Goal: Task Accomplishment & Management: Complete application form

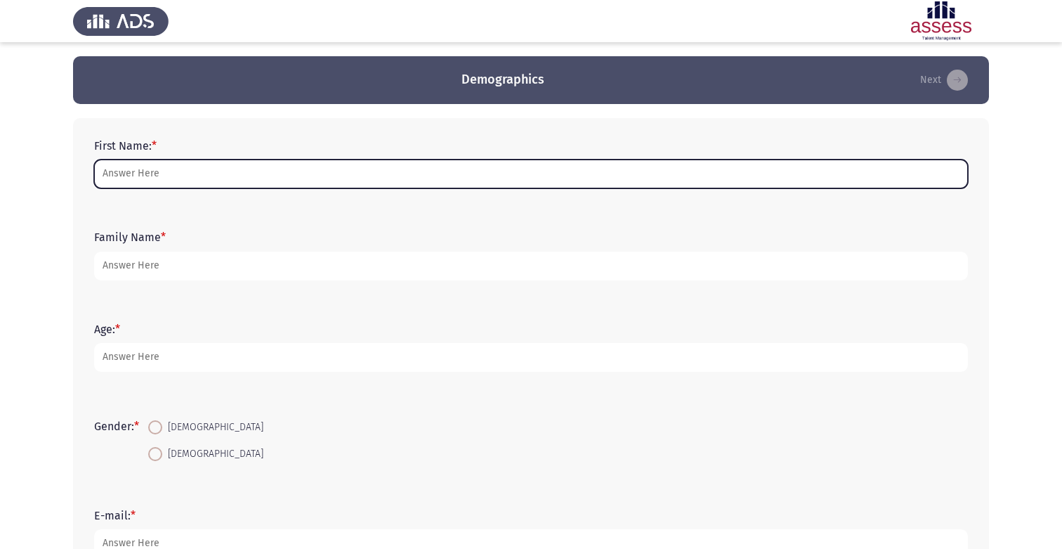
click at [162, 174] on input "First Name: *" at bounding box center [531, 173] width 874 height 29
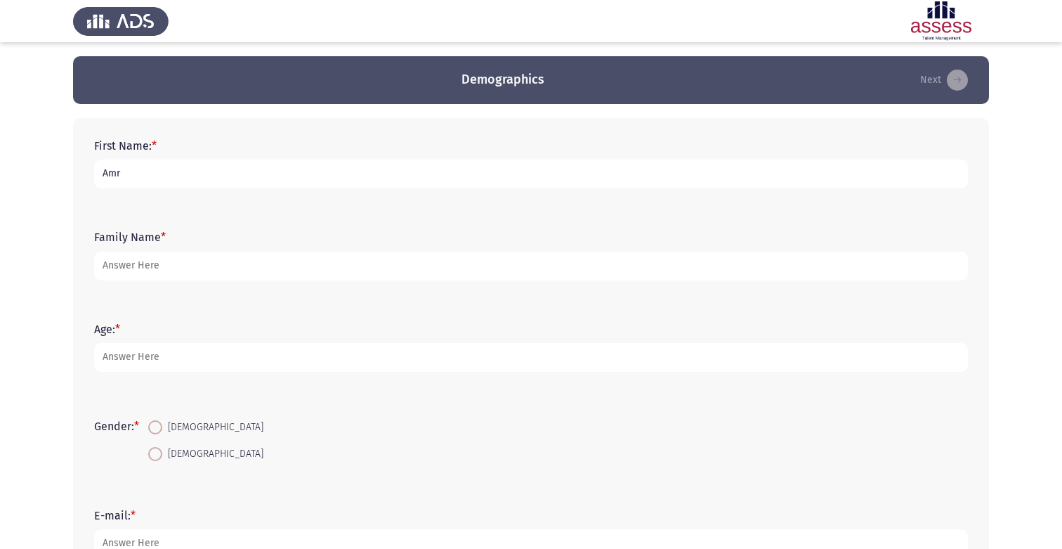
type input "Amr"
type input "Khafaga"
type input "30"
click at [189, 428] on span "[DEMOGRAPHIC_DATA]" at bounding box center [212, 427] width 101 height 17
click at [162, 428] on input "[DEMOGRAPHIC_DATA]" at bounding box center [155, 427] width 14 height 14
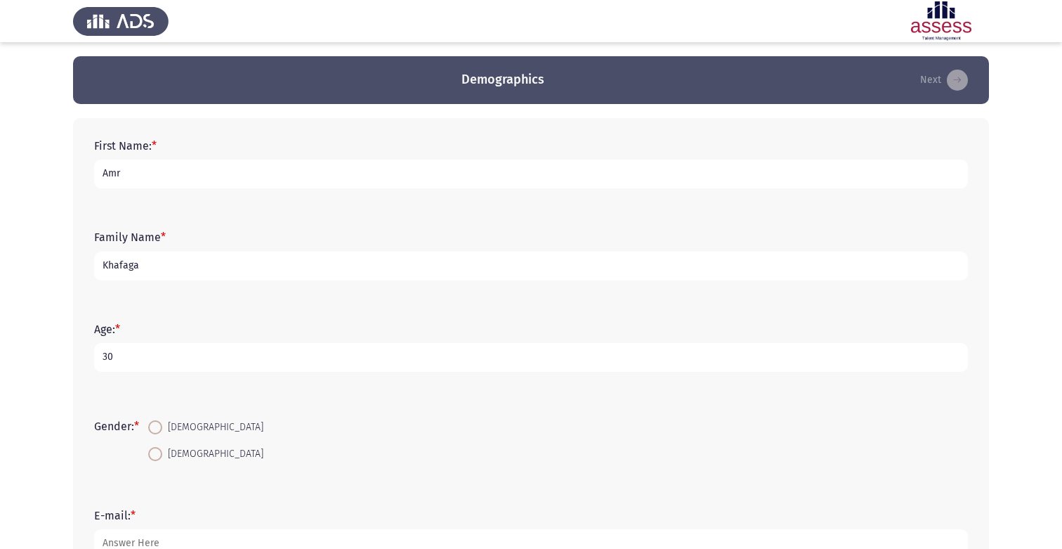
radio input "true"
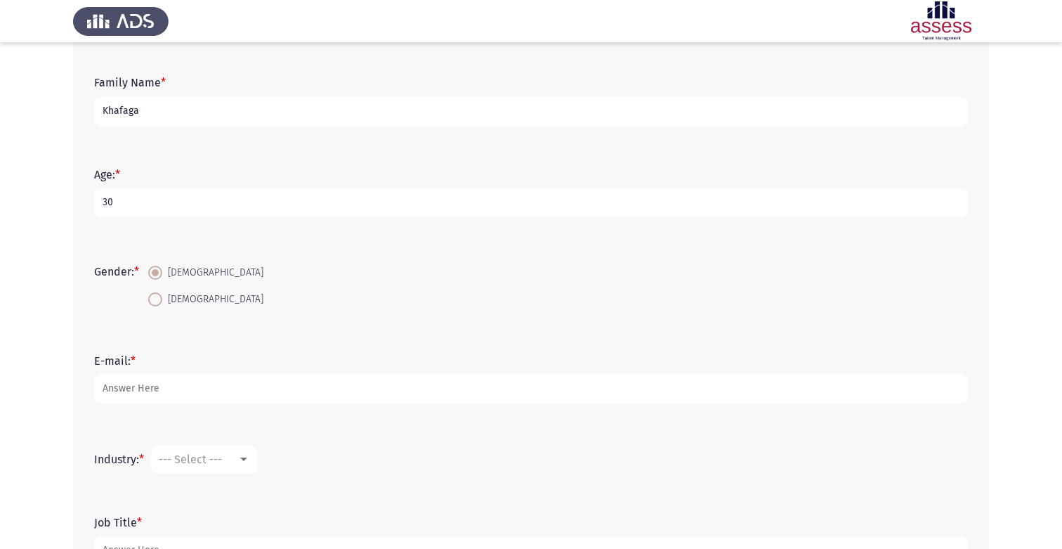
scroll to position [262, 0]
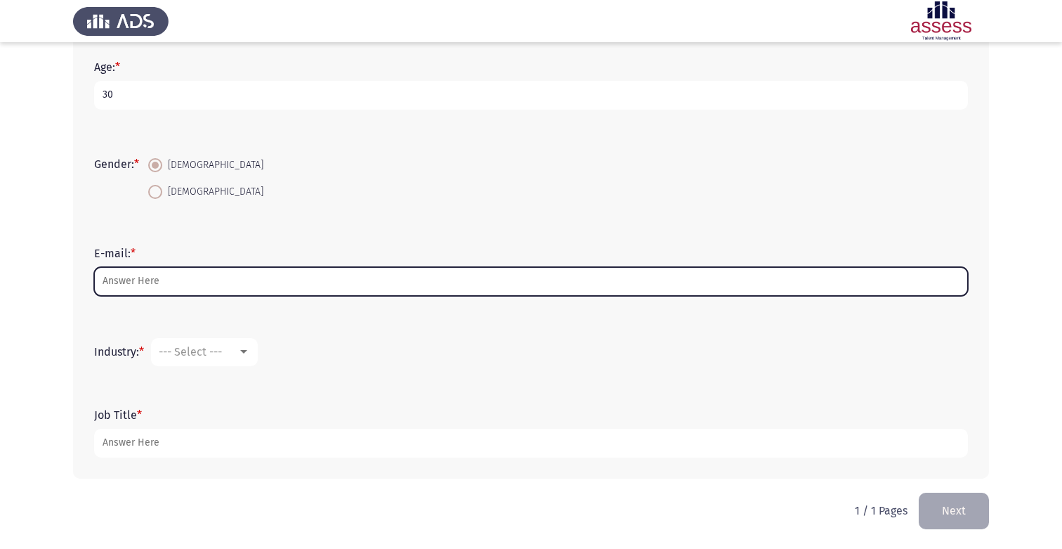
click at [202, 287] on input "E-mail: *" at bounding box center [531, 281] width 874 height 29
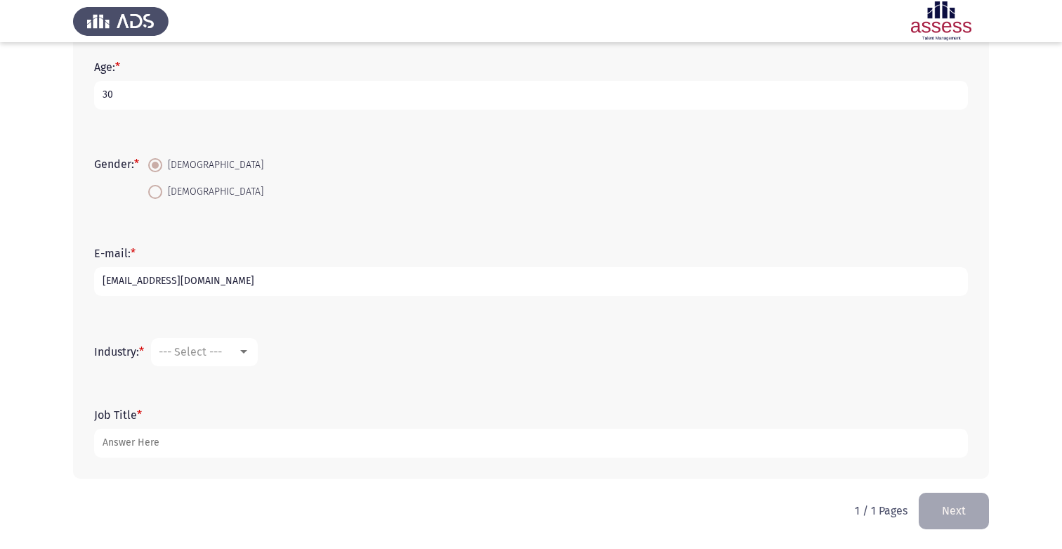
type input "[EMAIL_ADDRESS][DOMAIN_NAME]"
click at [212, 354] on span "--- Select ---" at bounding box center [190, 351] width 63 height 13
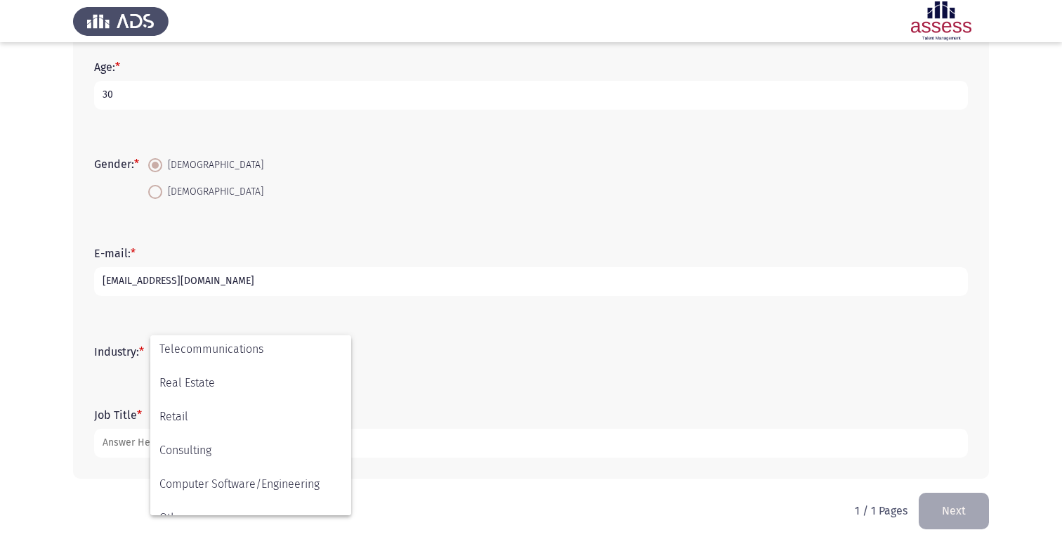
scroll to position [461, 0]
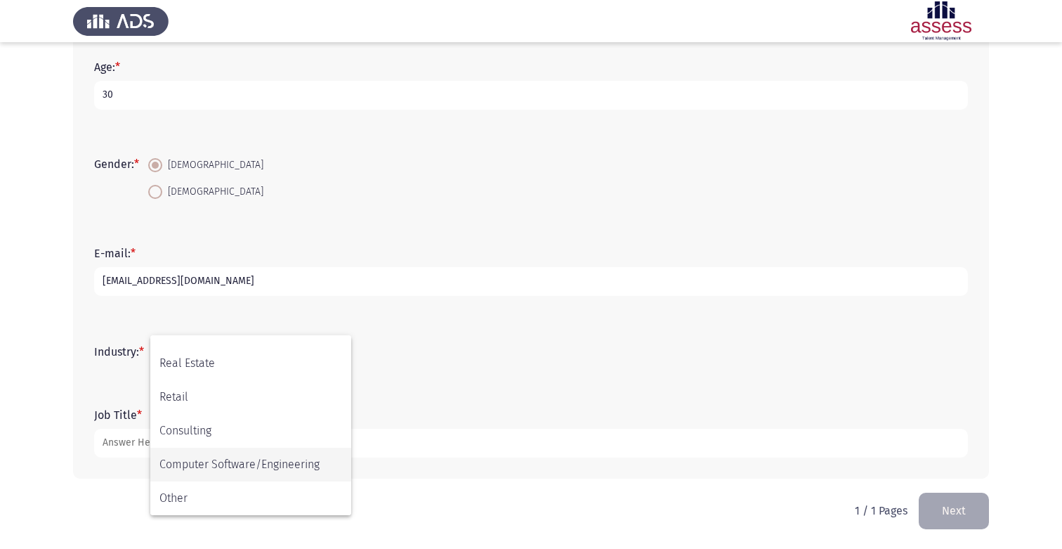
click at [241, 461] on span "Computer Software/Engineering" at bounding box center [250, 464] width 183 height 34
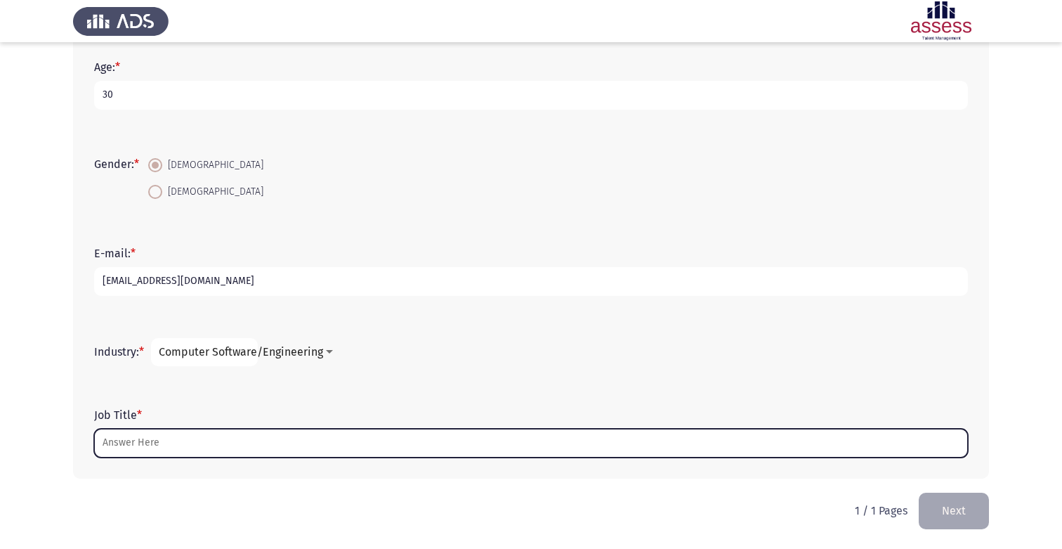
click at [254, 438] on input "Job Title *" at bounding box center [531, 442] width 874 height 29
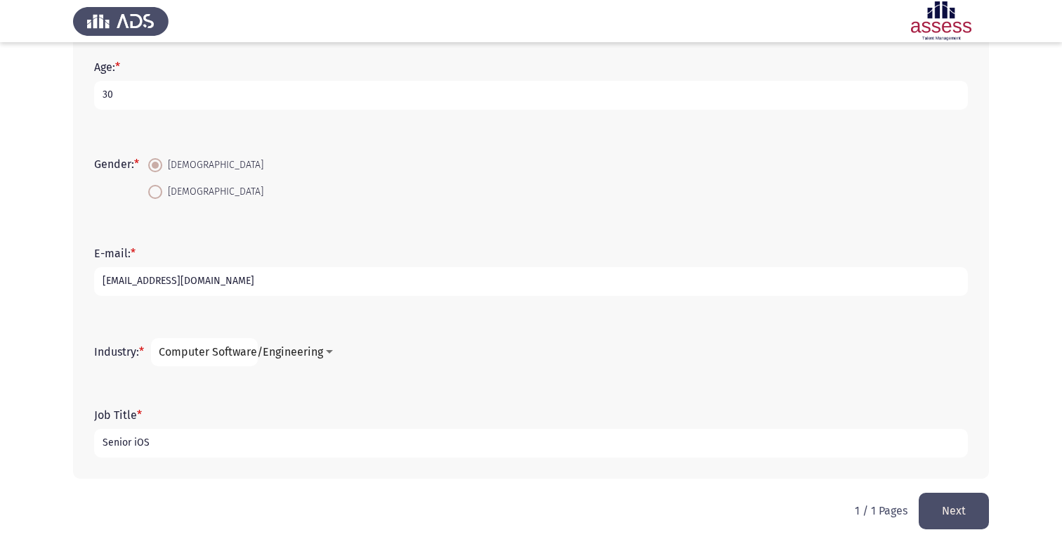
type input "Senior iOS"
click at [946, 505] on button "Next" at bounding box center [954, 510] width 70 height 36
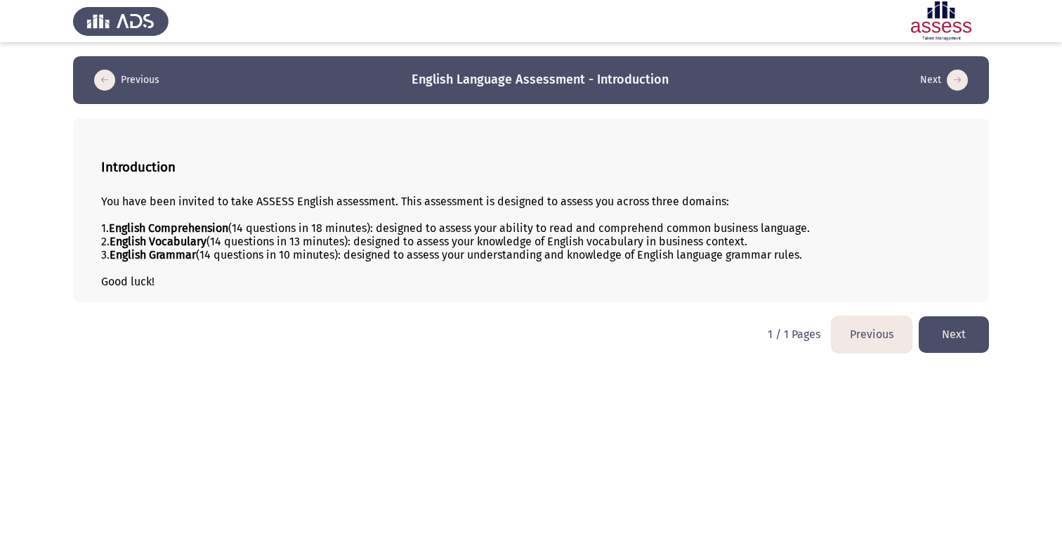
click at [936, 329] on button "Next" at bounding box center [954, 334] width 70 height 36
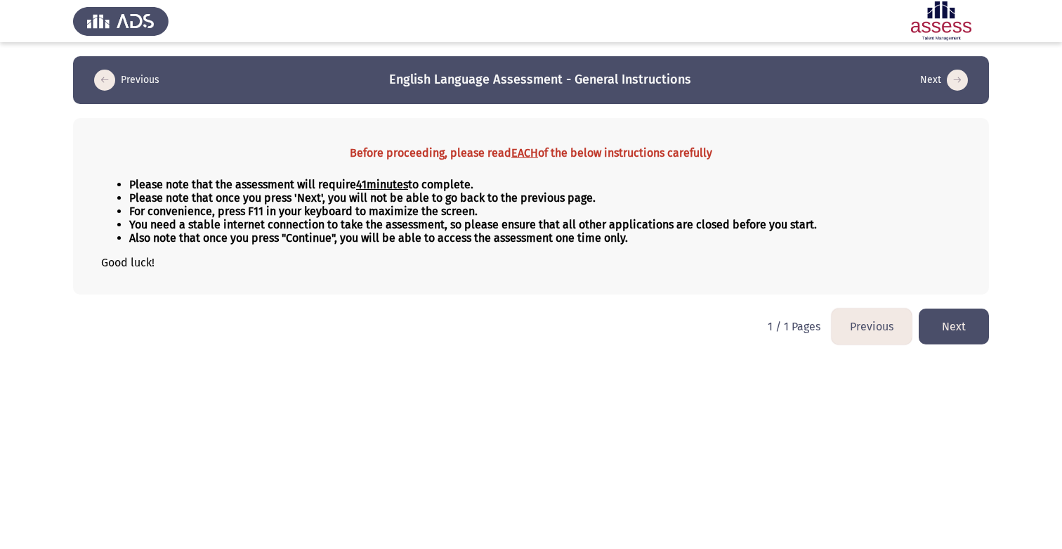
click at [528, 154] on u "EACH" at bounding box center [524, 152] width 27 height 13
click at [516, 152] on u "EACH" at bounding box center [524, 152] width 27 height 13
click at [960, 327] on button "Next" at bounding box center [954, 326] width 70 height 36
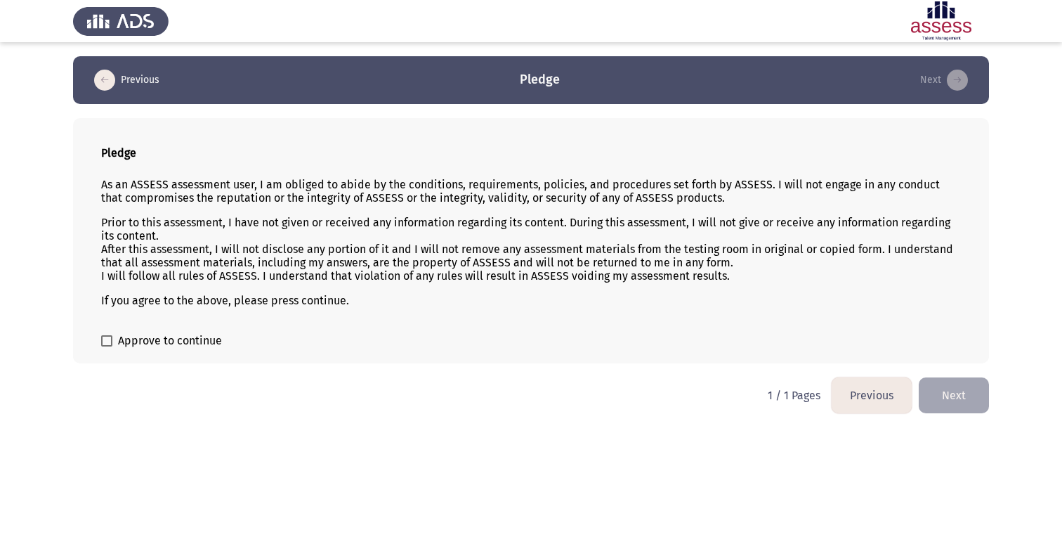
click at [183, 339] on span "Approve to continue" at bounding box center [170, 340] width 104 height 17
click at [107, 346] on input "Approve to continue" at bounding box center [106, 346] width 1 height 1
checkbox input "true"
click at [950, 405] on button "Next" at bounding box center [954, 395] width 70 height 36
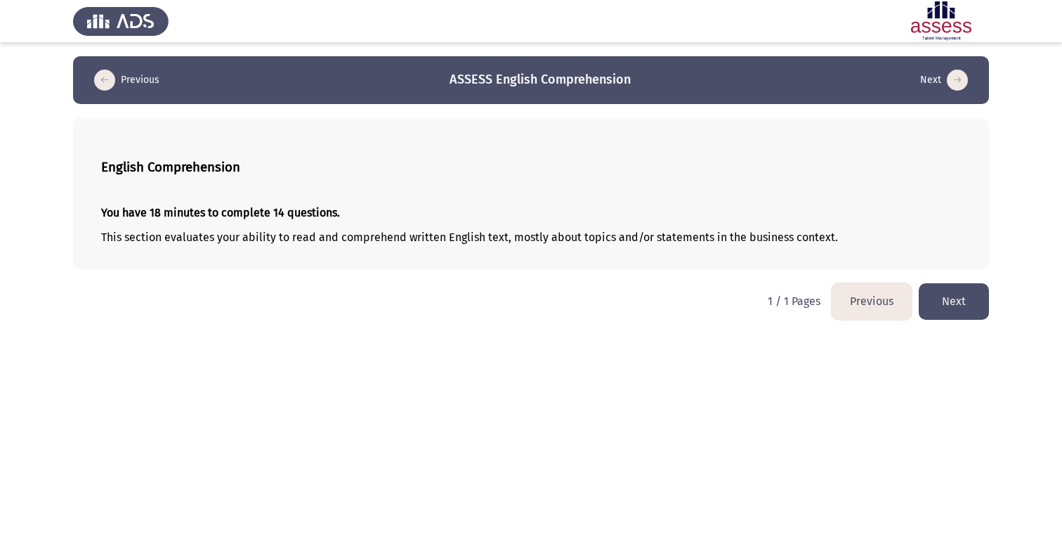
click at [940, 289] on button "Next" at bounding box center [954, 301] width 70 height 36
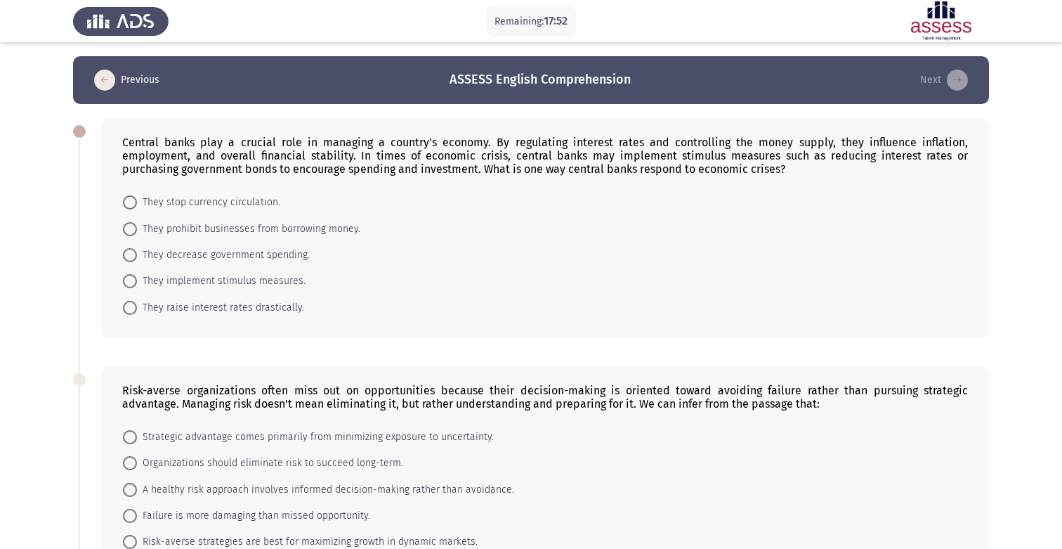
drag, startPoint x: 305, startPoint y: 306, endPoint x: 112, endPoint y: 150, distance: 247.7
click at [112, 150] on div "Central banks play a crucial role in managing a country's economy. By regulatin…" at bounding box center [545, 228] width 888 height 220
drag, startPoint x: 113, startPoint y: 138, endPoint x: 436, endPoint y: 301, distance: 362.2
click at [438, 301] on div "Central banks play a crucial role in managing a country's economy. By regulatin…" at bounding box center [545, 228] width 888 height 220
click at [275, 282] on span "They implement stimulus measures." at bounding box center [221, 281] width 169 height 17
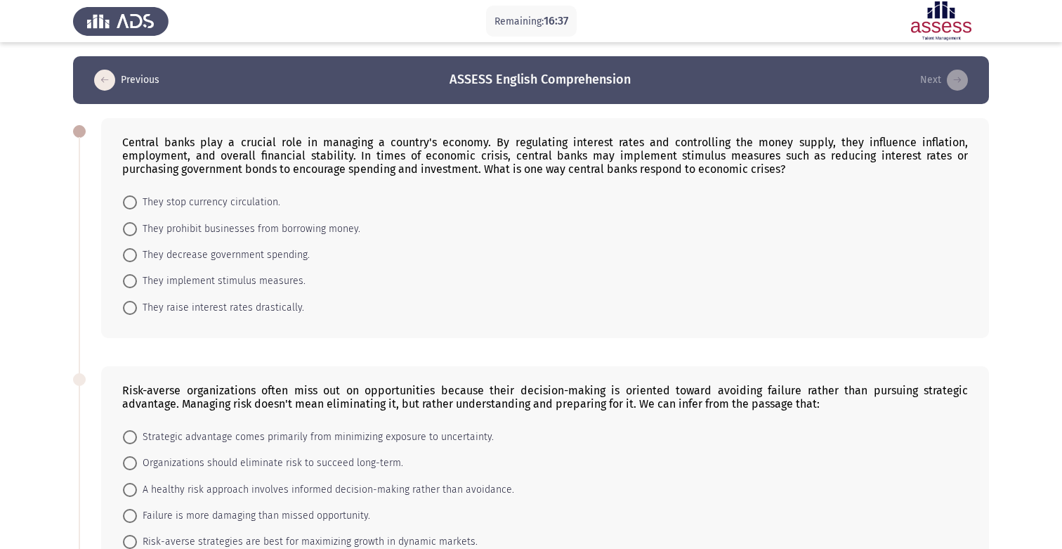
click at [137, 282] on input "They implement stimulus measures." at bounding box center [130, 281] width 14 height 14
radio input "true"
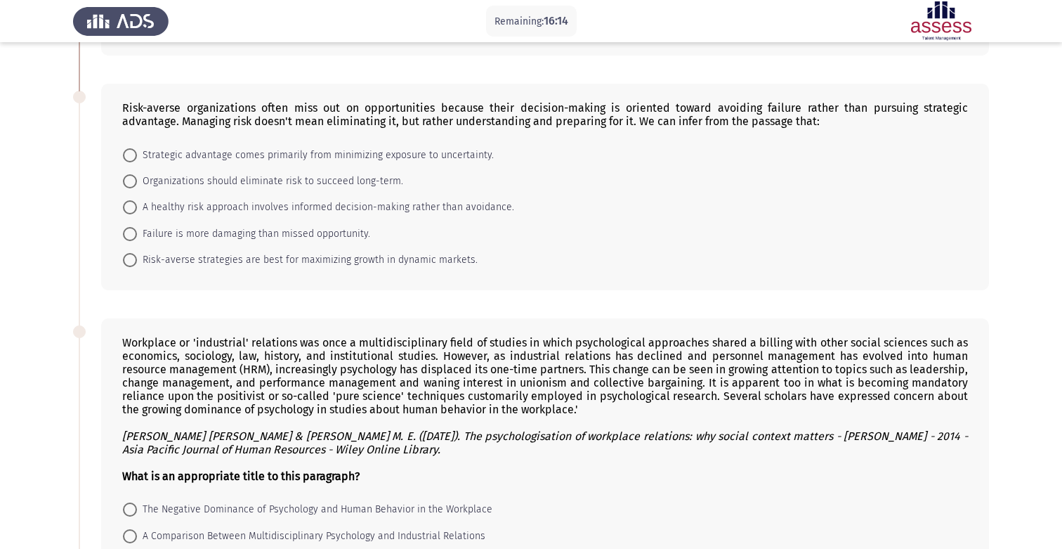
scroll to position [267, 0]
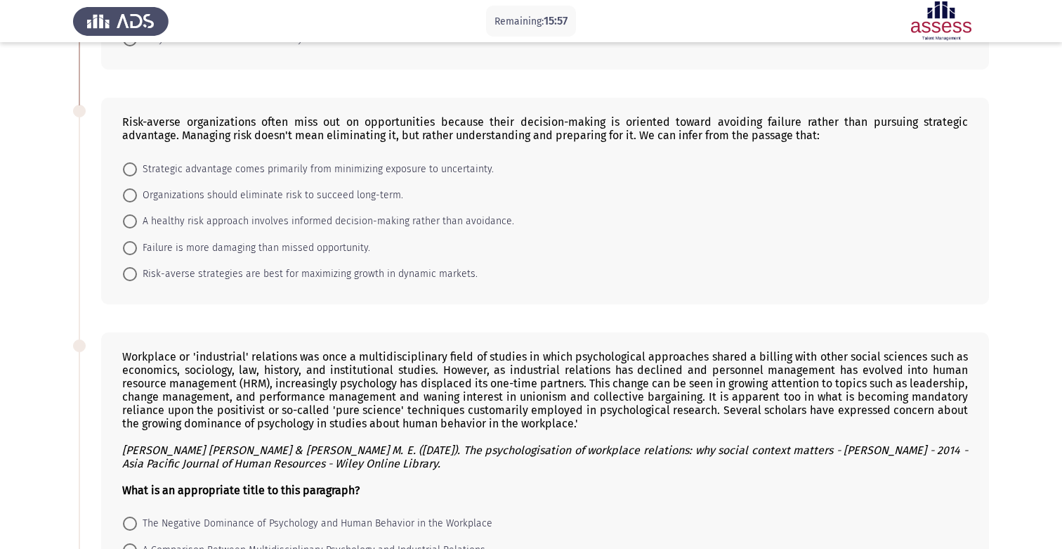
click at [274, 221] on span "A healthy risk approach involves informed decision-making rather than avoidance." at bounding box center [325, 221] width 377 height 17
click at [137, 221] on input "A healthy risk approach involves informed decision-making rather than avoidance." at bounding box center [130, 221] width 14 height 14
radio input "true"
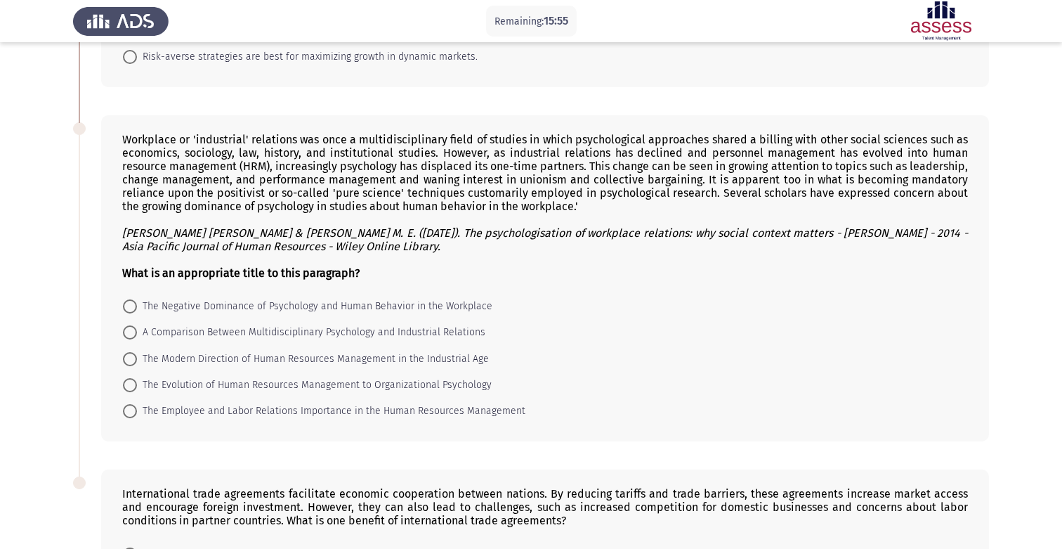
scroll to position [488, 0]
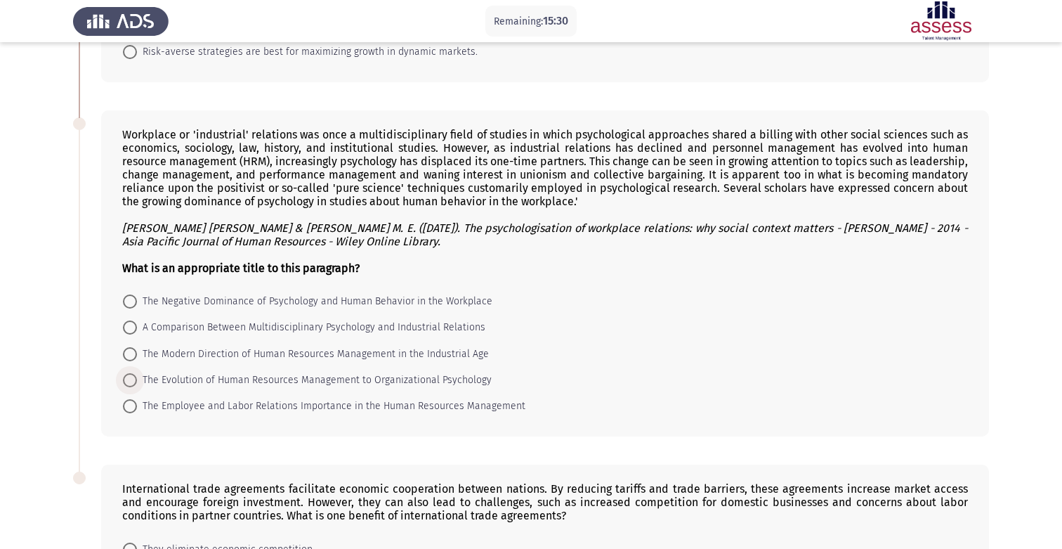
click at [327, 376] on span "The Evolution of Human Resources Management to Organizational Psychology" at bounding box center [314, 380] width 355 height 17
click at [137, 376] on input "The Evolution of Human Resources Management to Organizational Psychology" at bounding box center [130, 380] width 14 height 14
radio input "true"
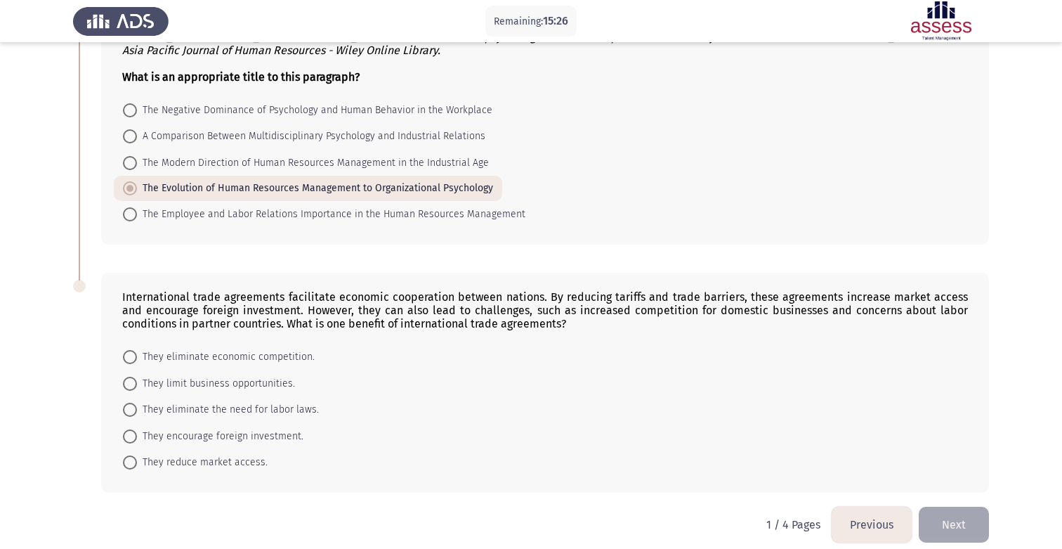
scroll to position [693, 0]
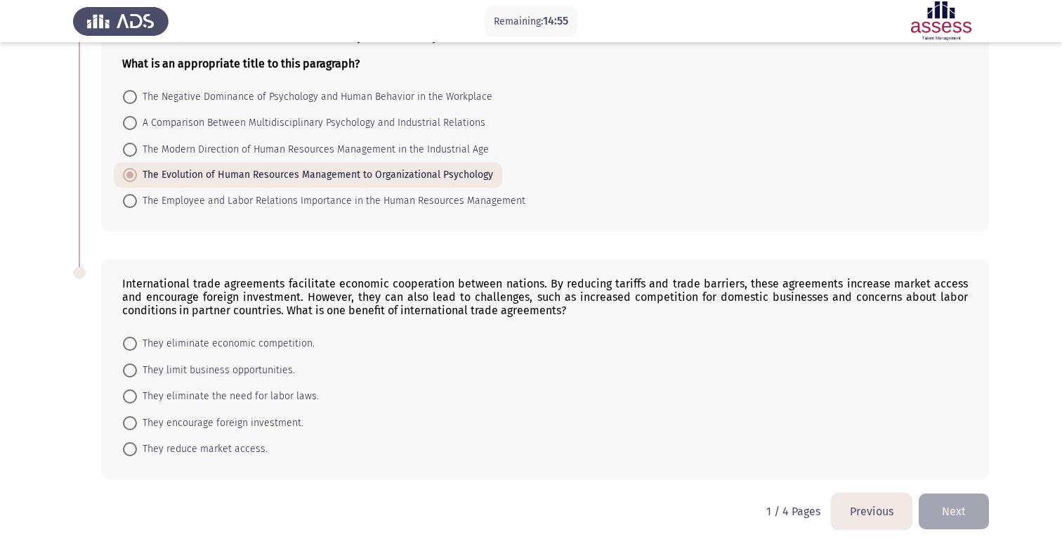
click at [254, 426] on span "They encourage foreign investment." at bounding box center [220, 422] width 166 height 17
click at [137, 426] on input "They encourage foreign investment." at bounding box center [130, 423] width 14 height 14
radio input "true"
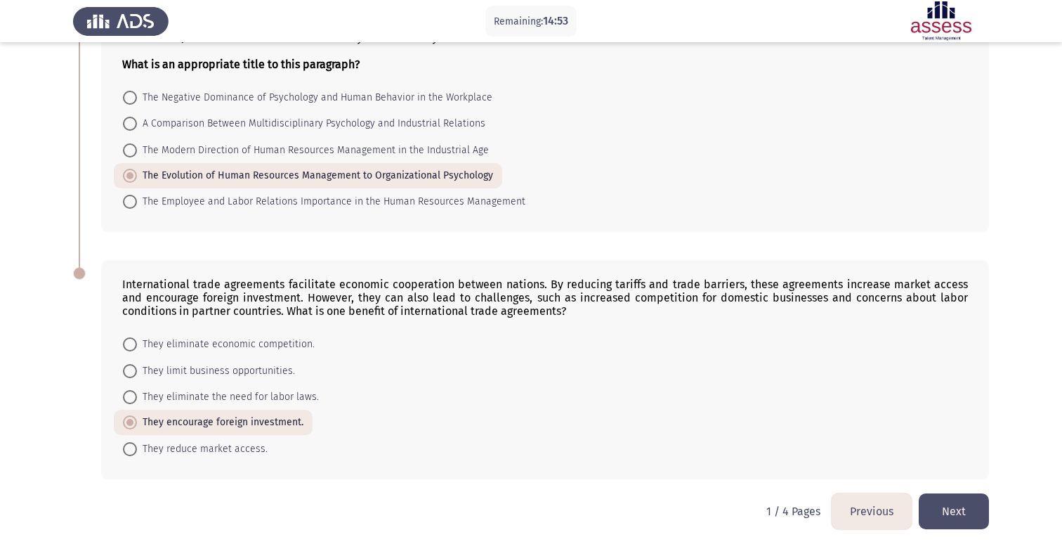
click at [948, 504] on button "Next" at bounding box center [954, 511] width 70 height 36
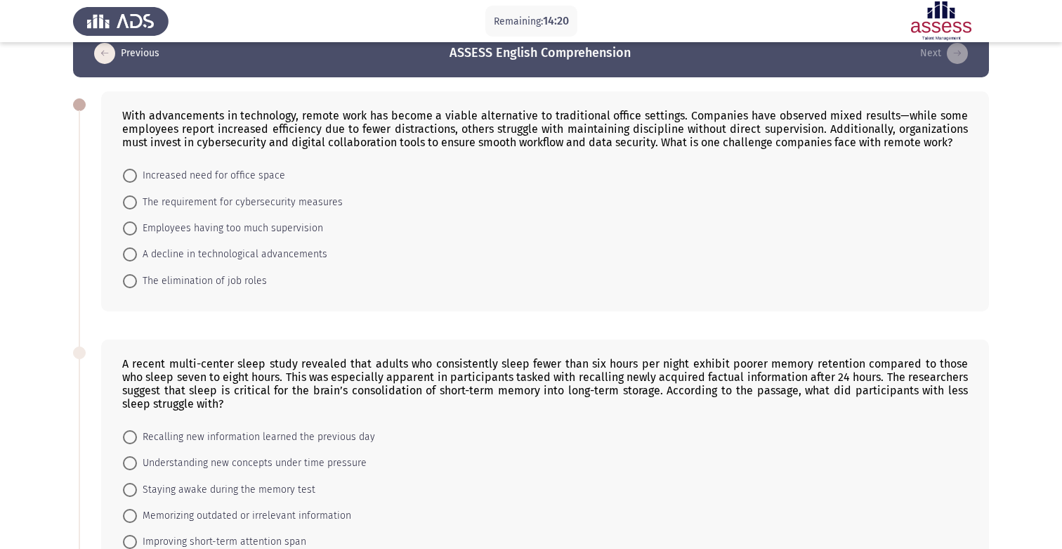
scroll to position [0, 0]
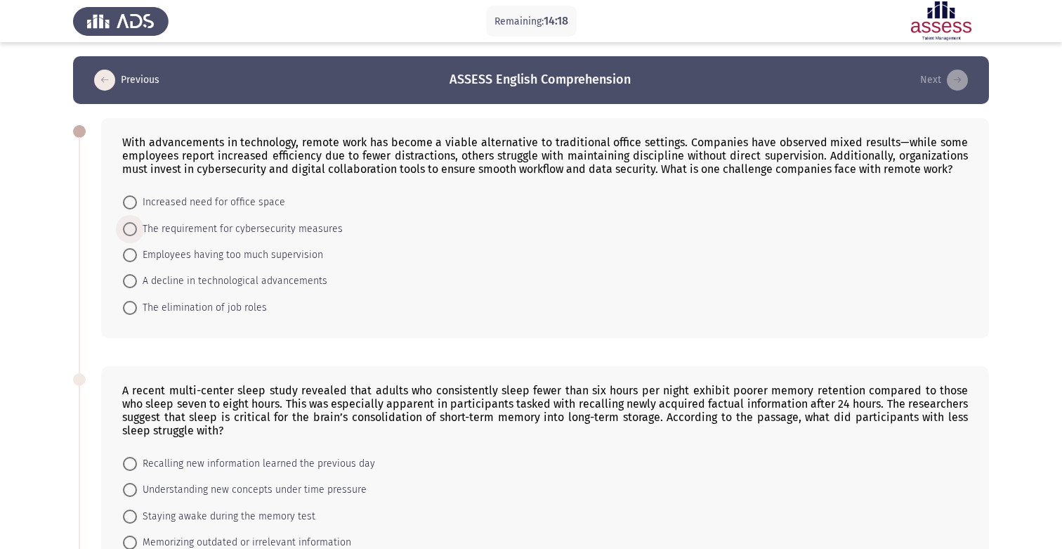
click at [265, 232] on span "The requirement for cybersecurity measures" at bounding box center [240, 229] width 206 height 17
click at [137, 232] on input "The requirement for cybersecurity measures" at bounding box center [130, 229] width 14 height 14
radio input "true"
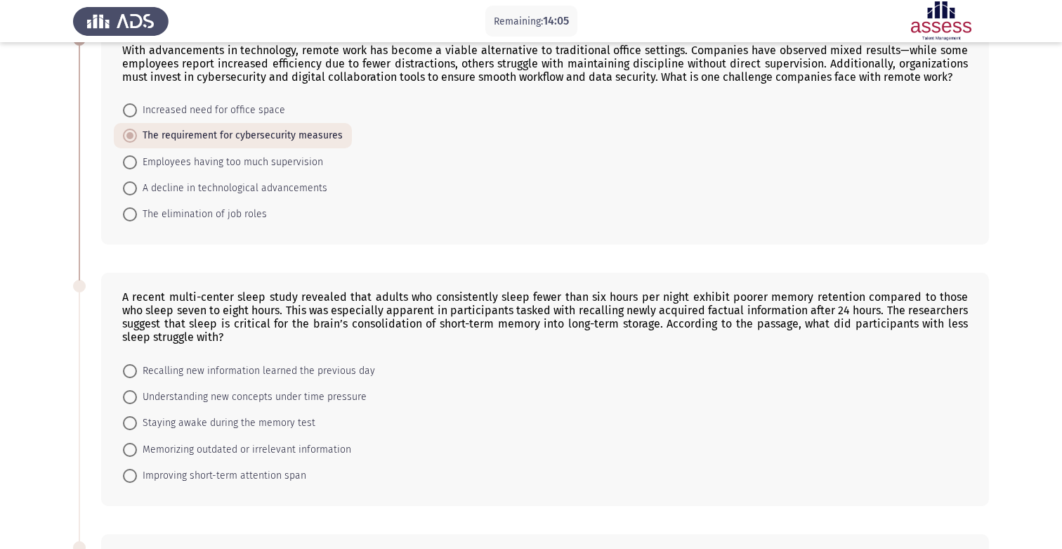
scroll to position [94, 0]
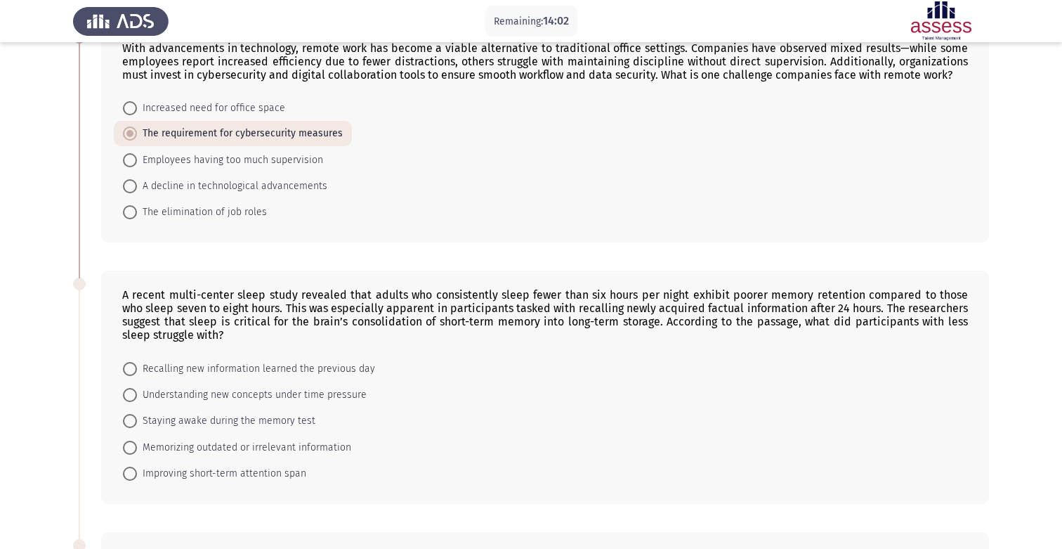
click at [317, 367] on span "Recalling new information learned the previous day" at bounding box center [256, 368] width 238 height 17
click at [137, 367] on input "Recalling new information learned the previous day" at bounding box center [130, 369] width 14 height 14
radio input "true"
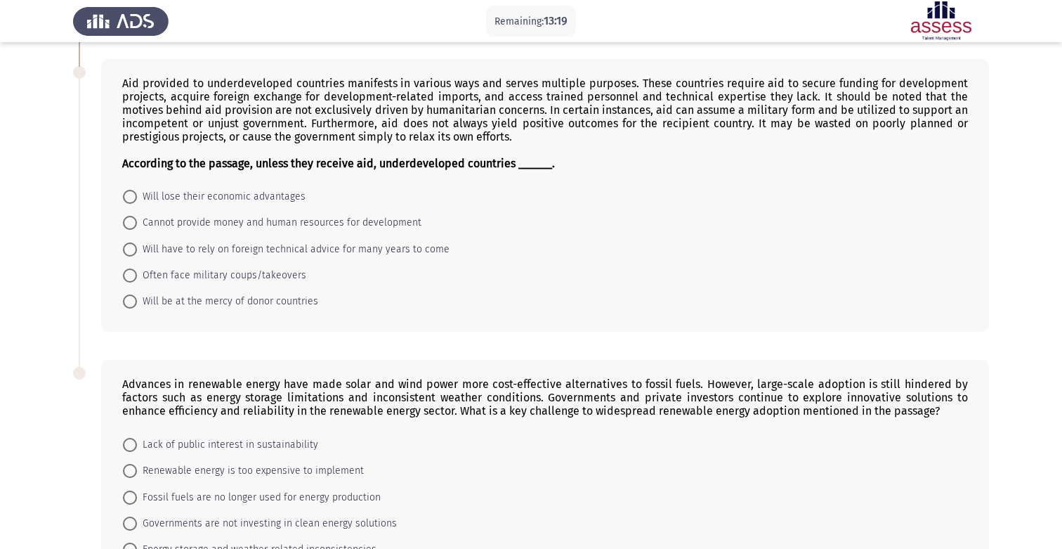
scroll to position [563, 0]
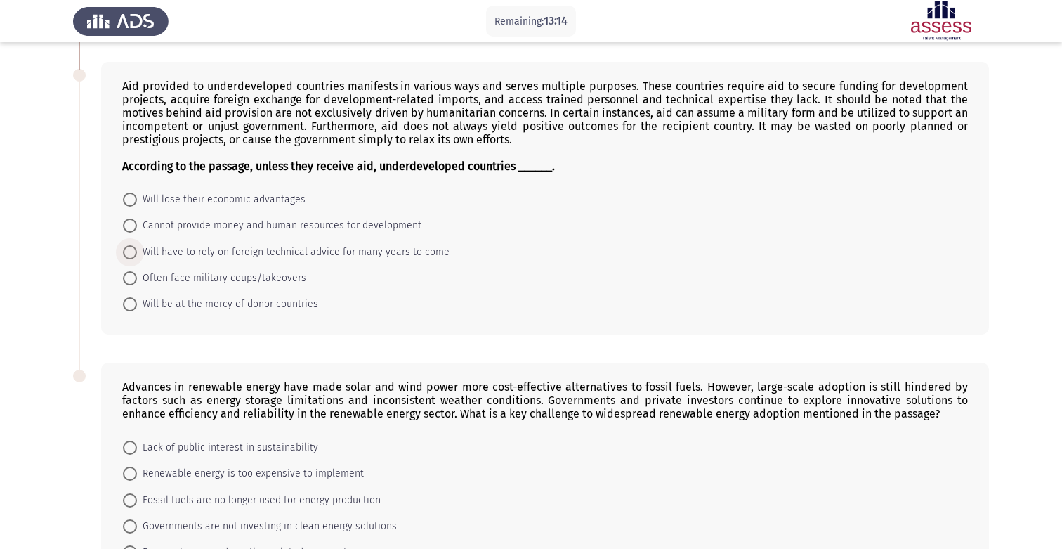
click at [438, 251] on span "Will have to rely on foreign technical advice for many years to come" at bounding box center [293, 252] width 313 height 17
click at [137, 251] on input "Will have to rely on foreign technical advice for many years to come" at bounding box center [130, 252] width 14 height 14
radio input "true"
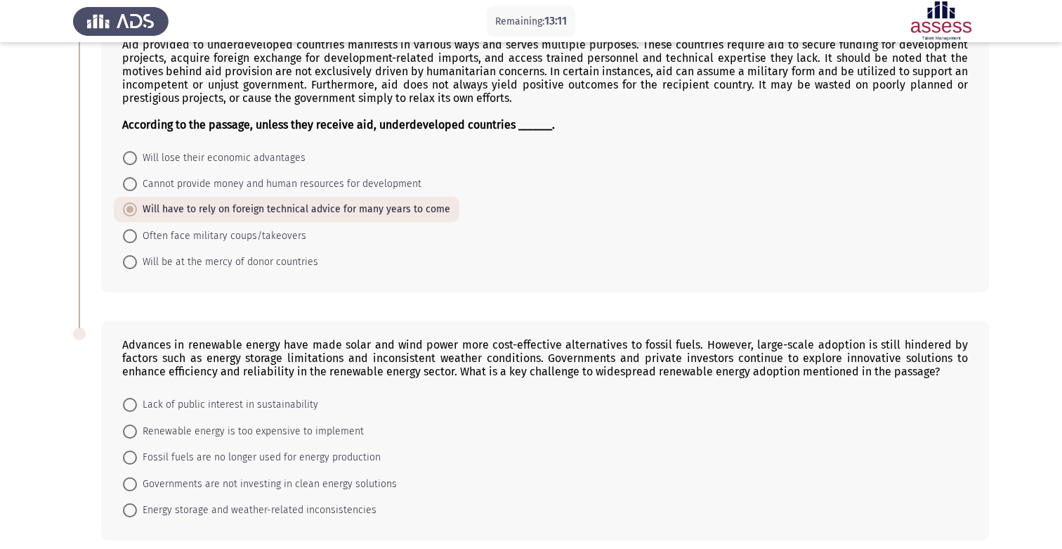
scroll to position [666, 0]
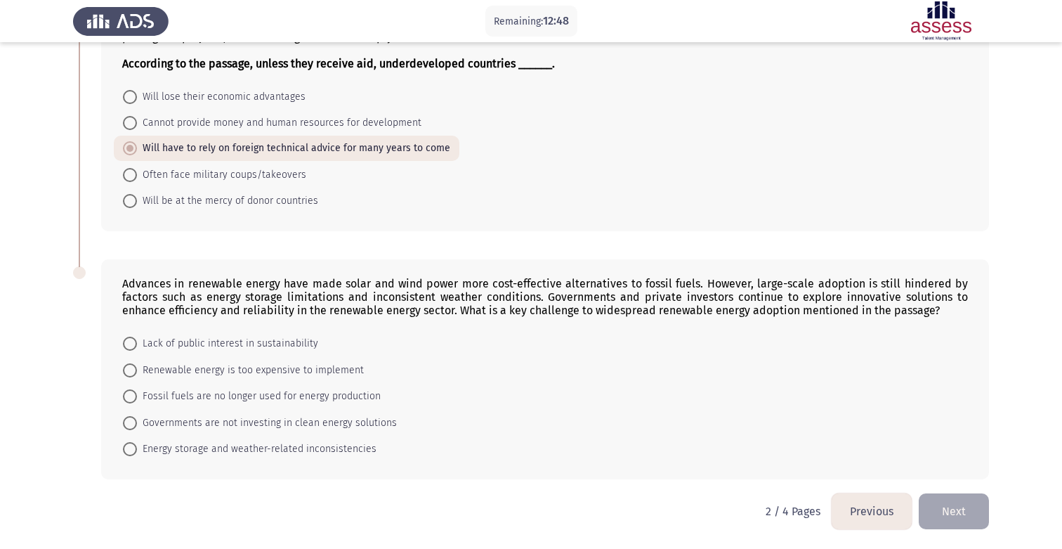
click at [366, 446] on span "Energy storage and weather-related inconsistencies" at bounding box center [257, 448] width 240 height 17
click at [137, 446] on input "Energy storage and weather-related inconsistencies" at bounding box center [130, 449] width 14 height 14
radio input "true"
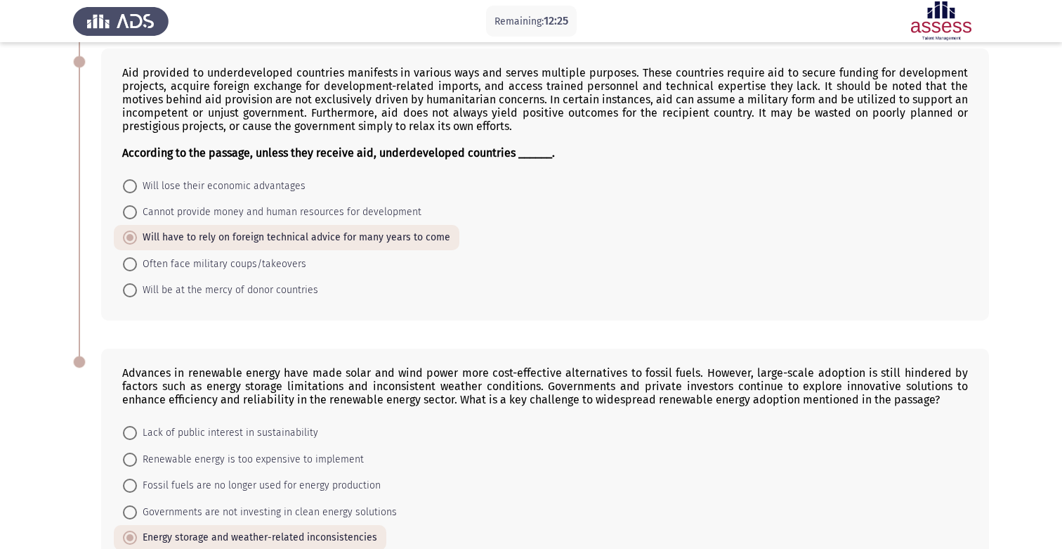
scroll to position [665, 0]
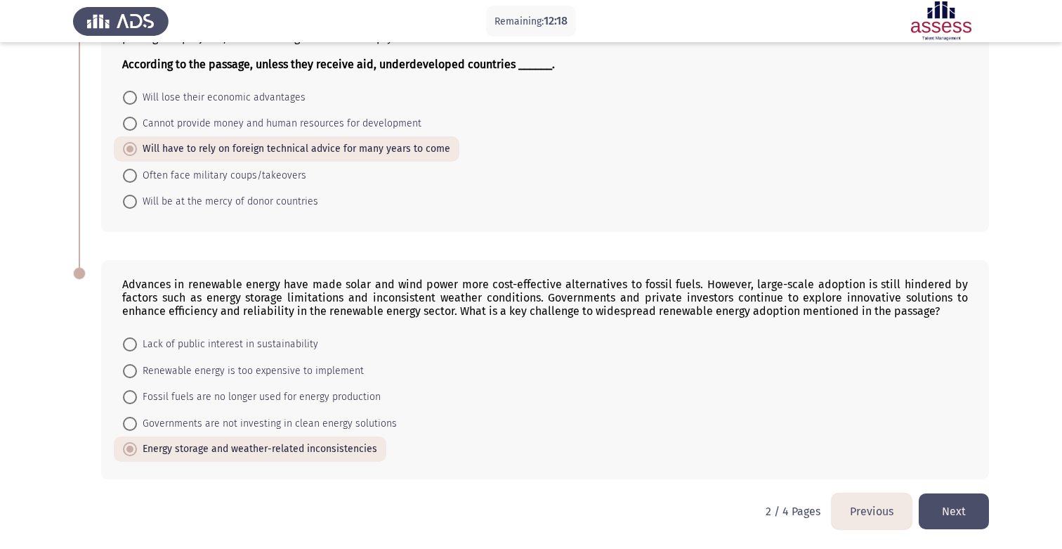
click at [942, 499] on button "Next" at bounding box center [954, 511] width 70 height 36
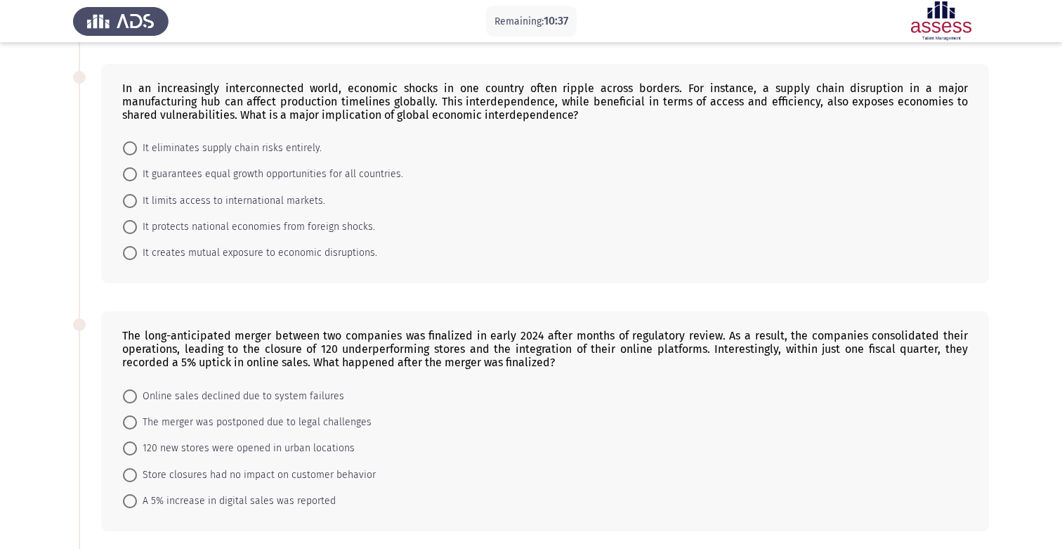
scroll to position [332, 0]
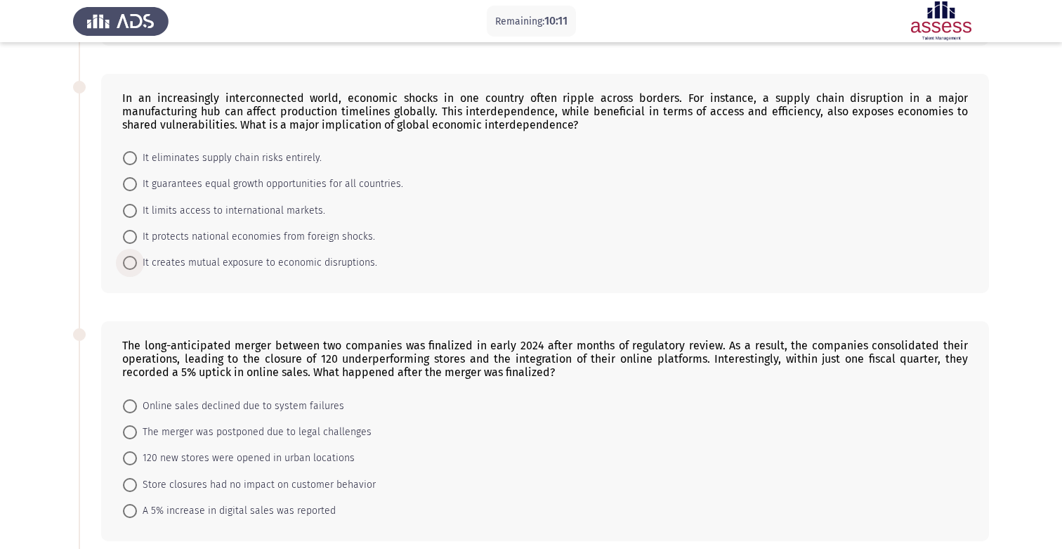
click at [316, 263] on span "It creates mutual exposure to economic disruptions." at bounding box center [257, 262] width 240 height 17
click at [137, 263] on input "It creates mutual exposure to economic disruptions." at bounding box center [130, 263] width 14 height 14
radio input "true"
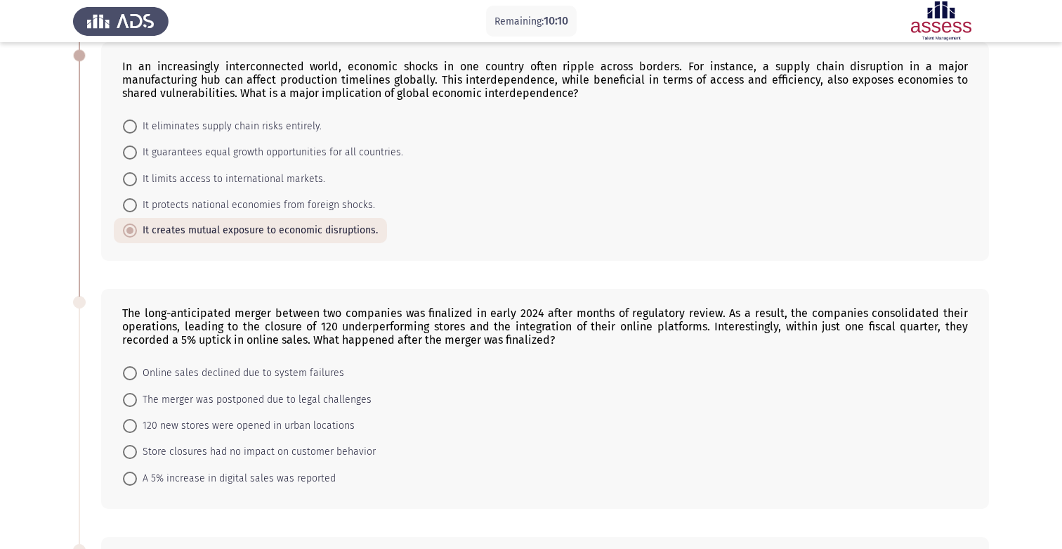
scroll to position [376, 0]
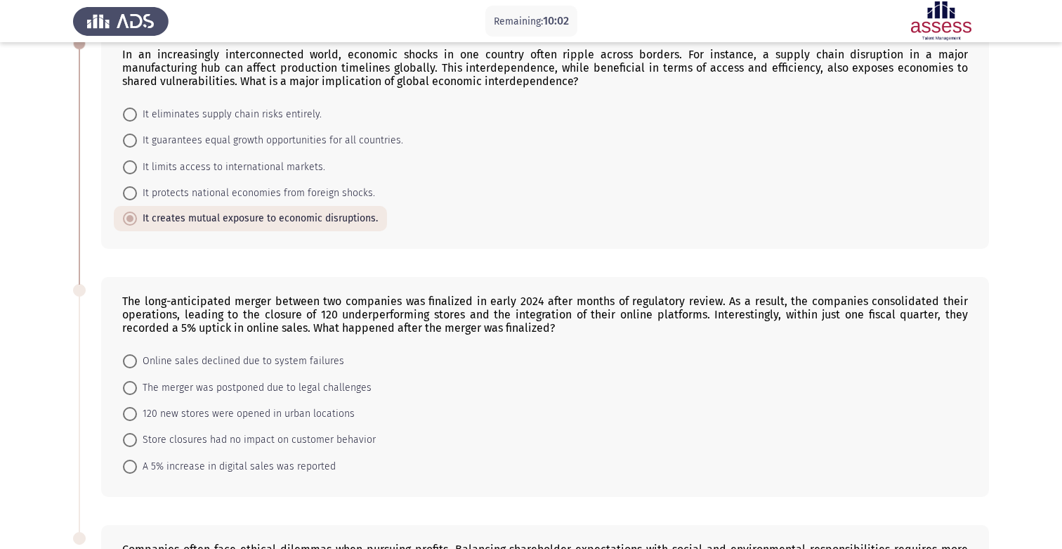
click at [307, 467] on span "A 5% increase in digital sales was reported" at bounding box center [236, 466] width 199 height 17
click at [137, 467] on input "A 5% increase in digital sales was reported" at bounding box center [130, 466] width 14 height 14
radio input "true"
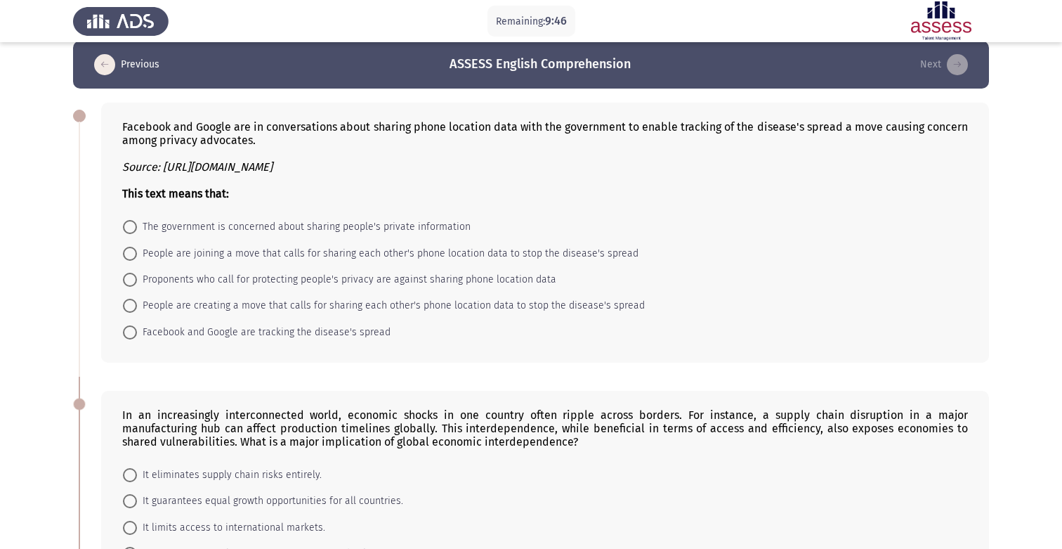
scroll to position [0, 0]
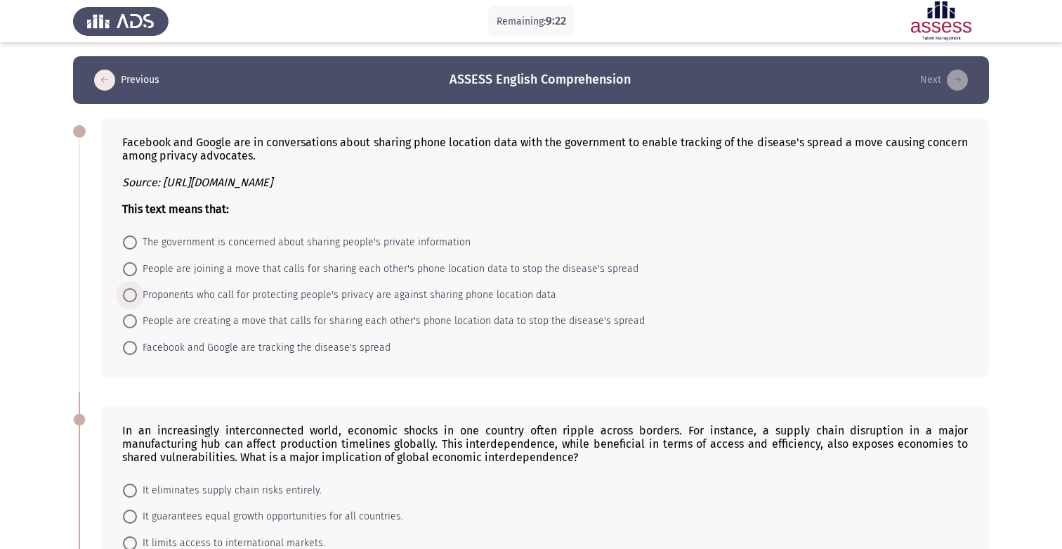
click at [368, 296] on span "Proponents who call for protecting people's privacy are against sharing phone l…" at bounding box center [346, 295] width 419 height 17
click at [137, 296] on input "Proponents who call for protecting people's privacy are against sharing phone l…" at bounding box center [130, 295] width 14 height 14
radio input "true"
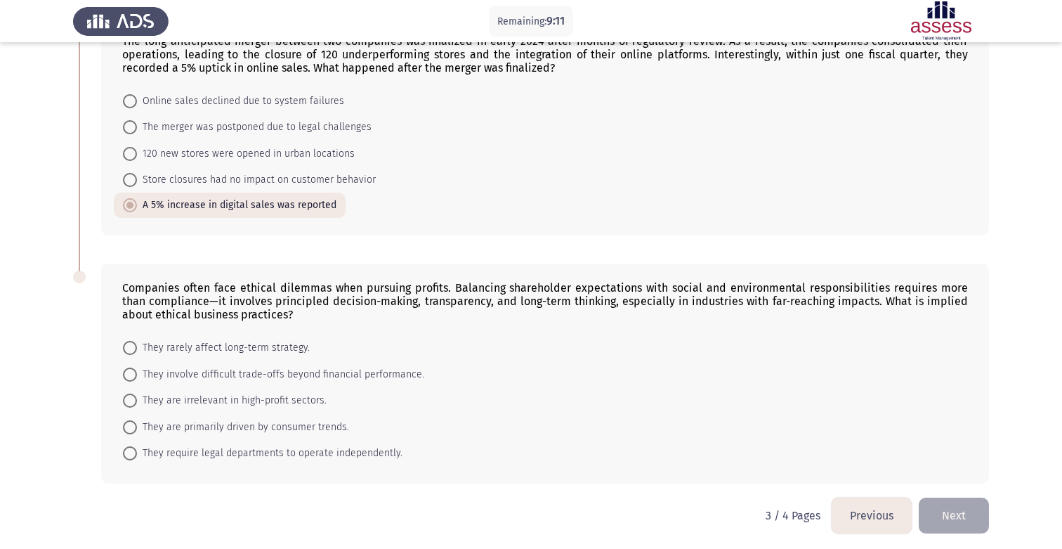
scroll to position [639, 0]
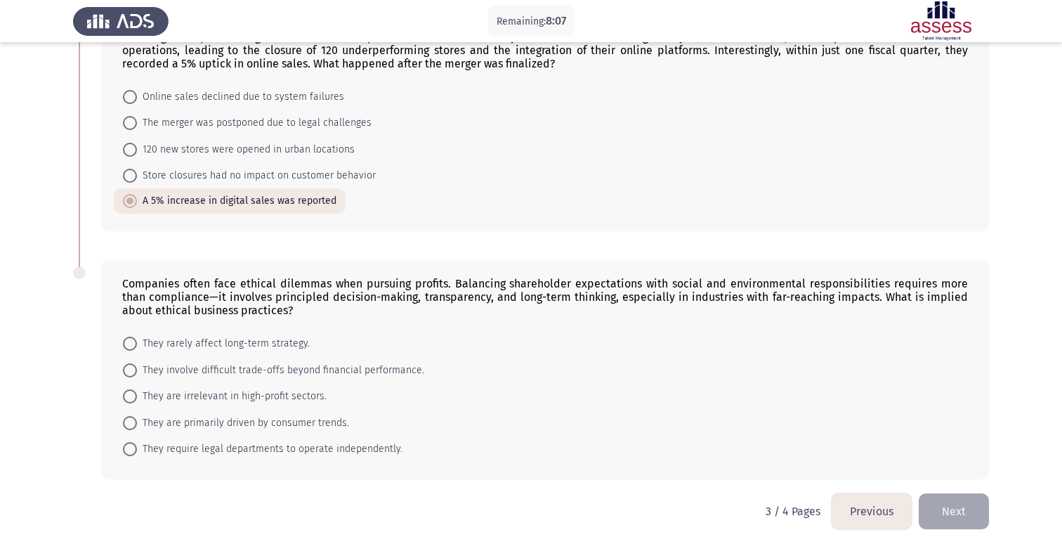
click at [322, 366] on span "They involve difficult trade-offs beyond financial performance." at bounding box center [280, 370] width 287 height 17
click at [137, 366] on input "They involve difficult trade-offs beyond financial performance." at bounding box center [130, 370] width 14 height 14
radio input "true"
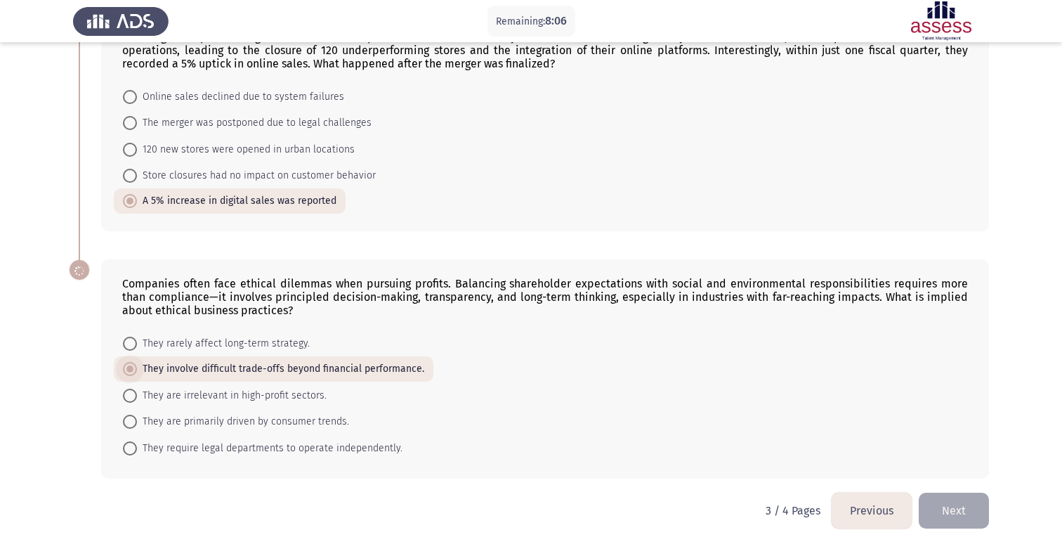
scroll to position [638, 0]
click at [947, 520] on button "Next" at bounding box center [954, 511] width 70 height 36
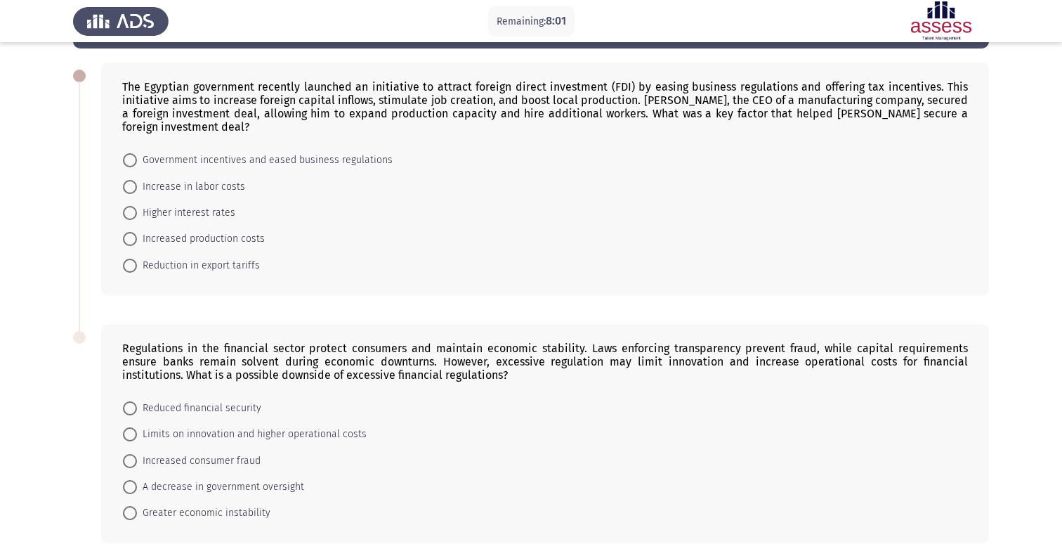
scroll to position [0, 0]
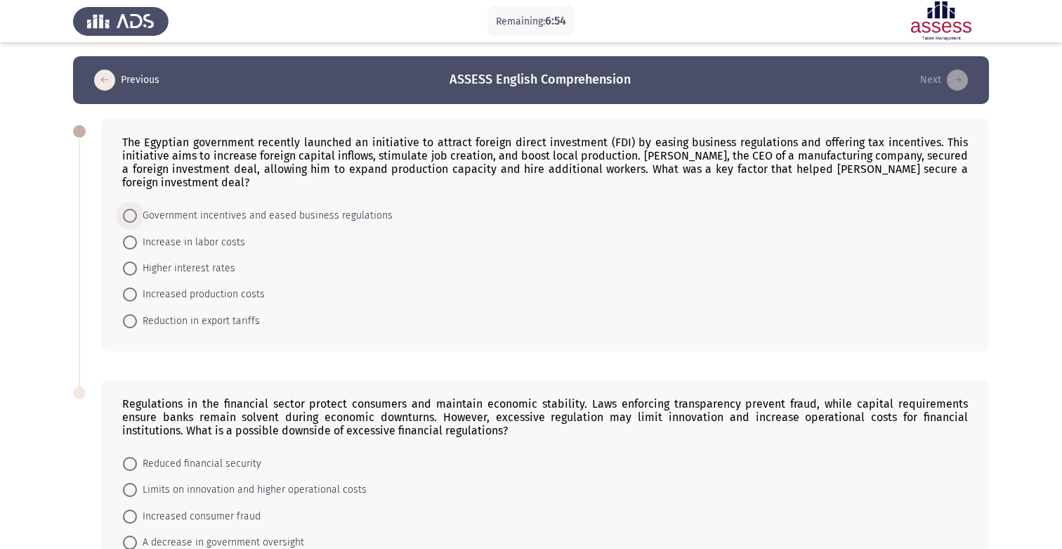
click at [348, 215] on span "Government incentives and eased business regulations" at bounding box center [265, 215] width 256 height 17
click at [137, 215] on input "Government incentives and eased business regulations" at bounding box center [130, 216] width 14 height 14
radio input "true"
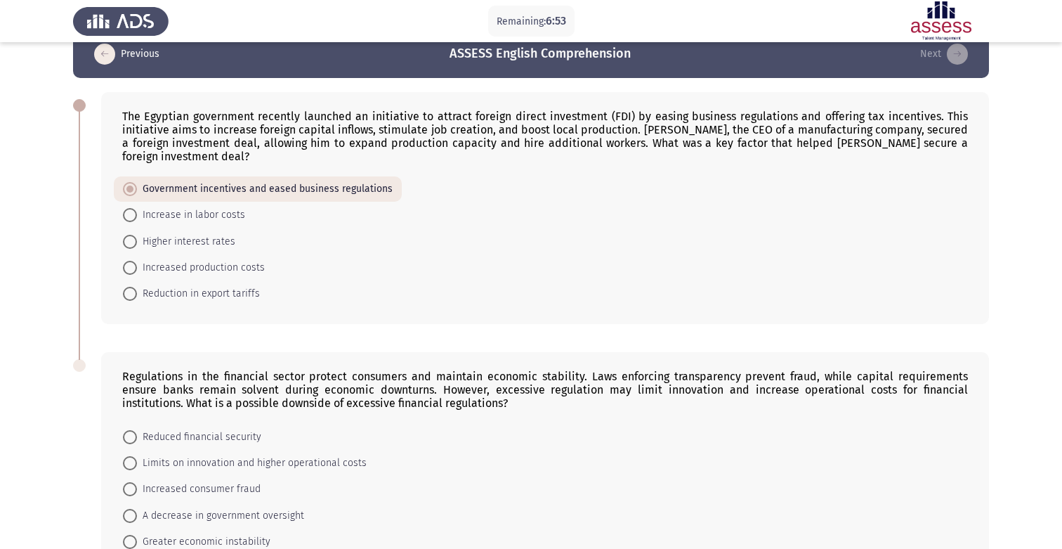
scroll to position [119, 0]
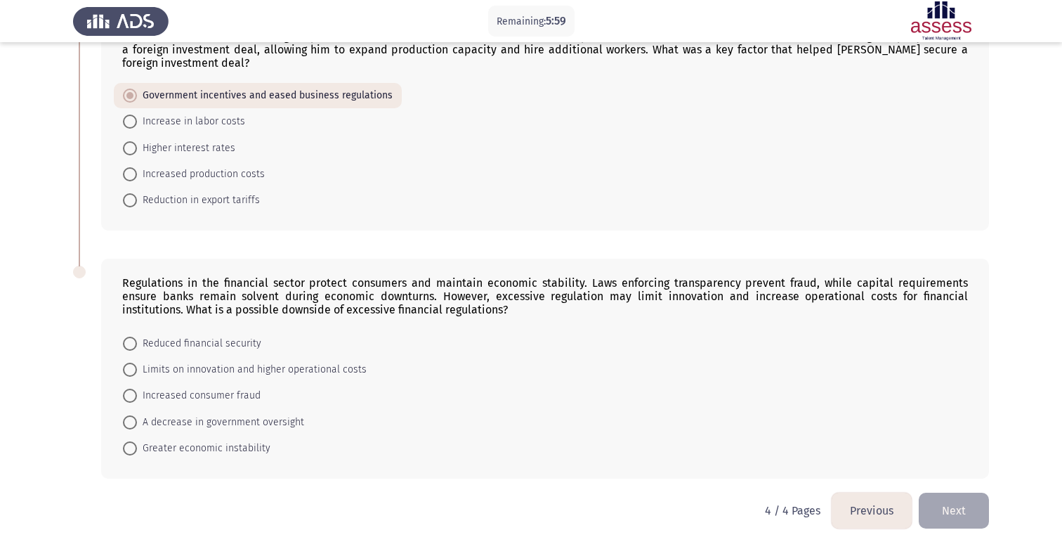
click at [277, 371] on span "Limits on innovation and higher operational costs" at bounding box center [252, 369] width 230 height 17
click at [137, 371] on input "Limits on innovation and higher operational costs" at bounding box center [130, 369] width 14 height 14
radio input "true"
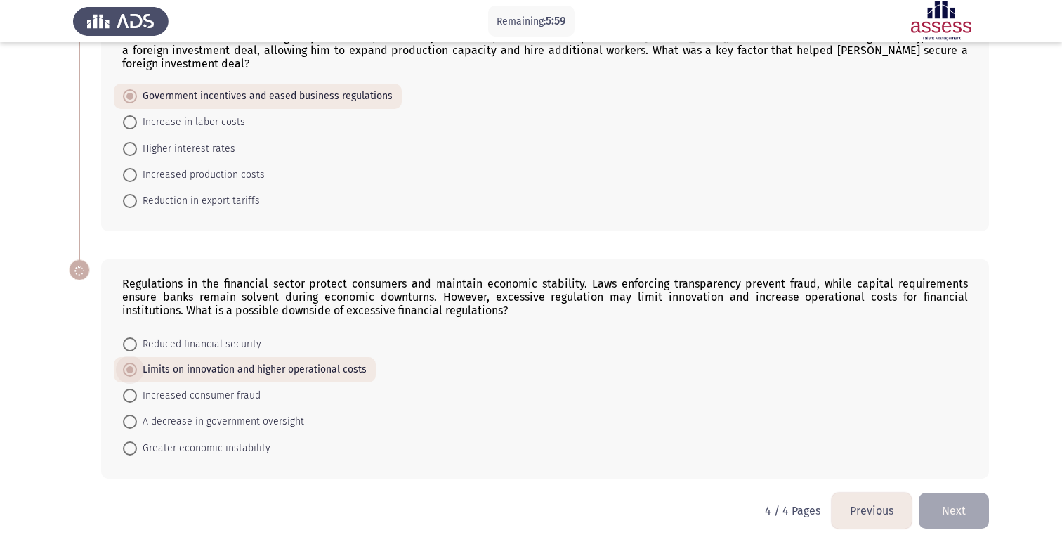
scroll to position [118, 0]
click at [950, 511] on button "Next" at bounding box center [954, 511] width 70 height 36
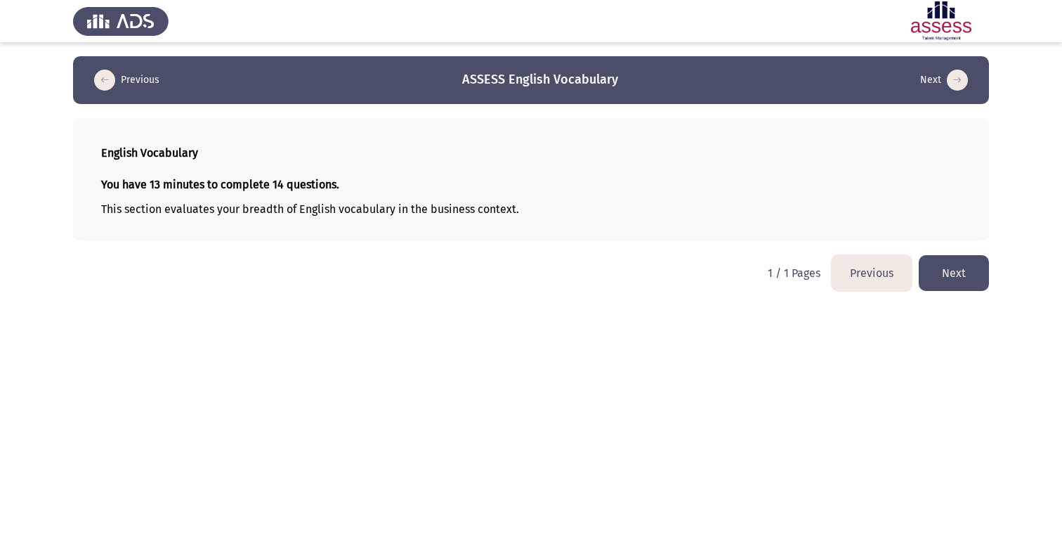
click at [953, 281] on button "Next" at bounding box center [954, 273] width 70 height 36
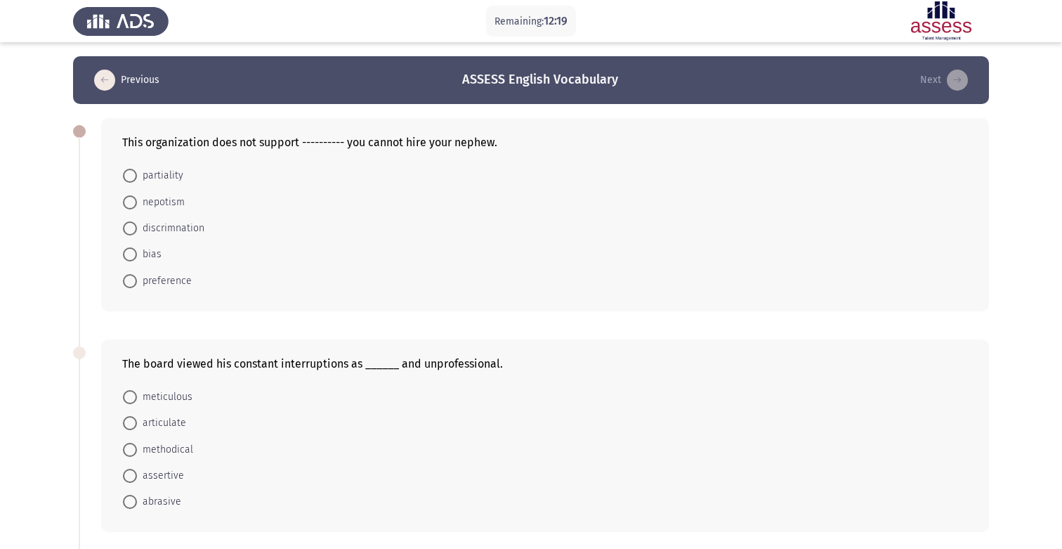
scroll to position [17, 0]
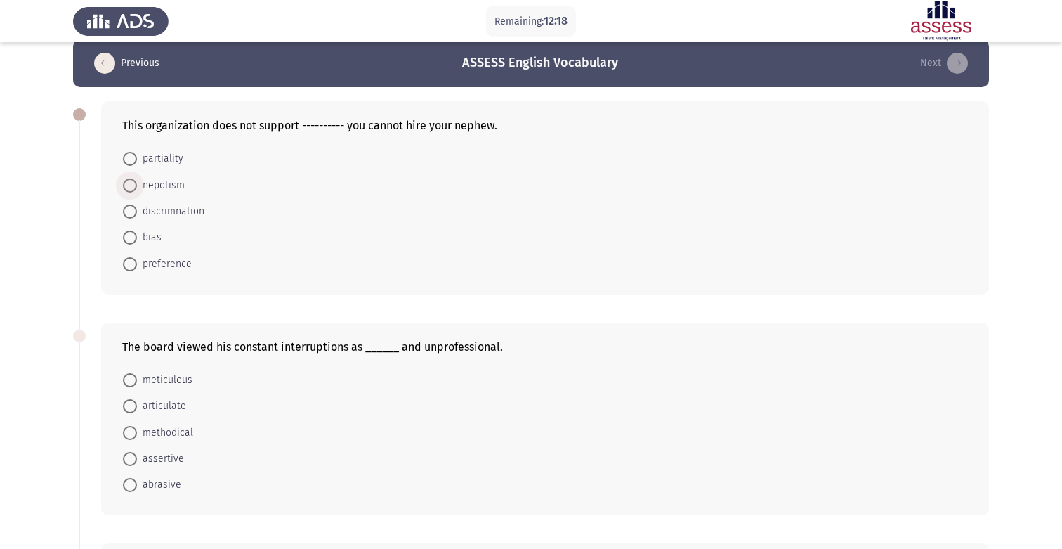
click at [175, 185] on span "nepotism" at bounding box center [161, 185] width 48 height 17
click at [137, 185] on input "nepotism" at bounding box center [130, 185] width 14 height 14
radio input "true"
click at [170, 487] on span "abrasive" at bounding box center [159, 483] width 44 height 17
click at [137, 487] on input "abrasive" at bounding box center [130, 484] width 14 height 14
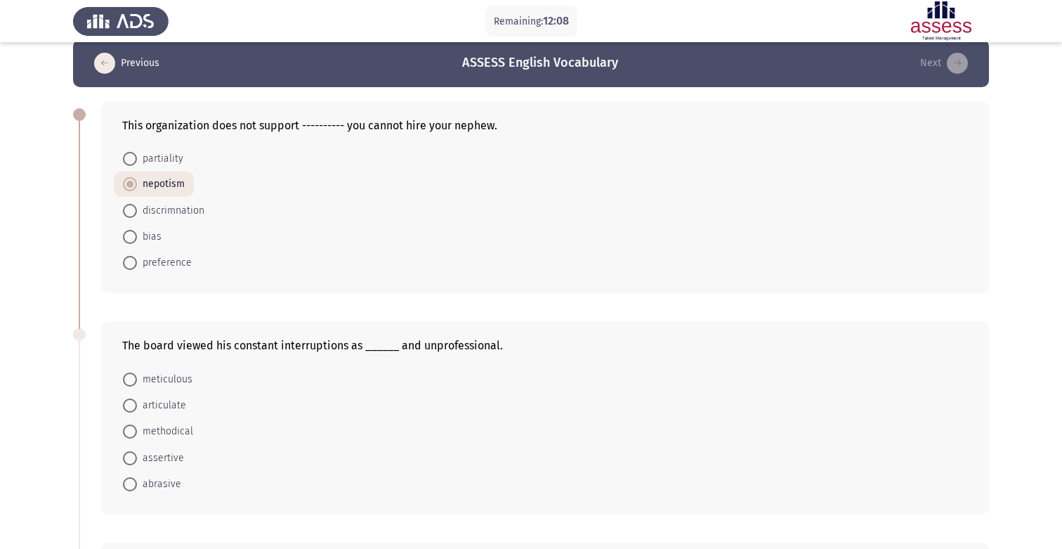
radio input "true"
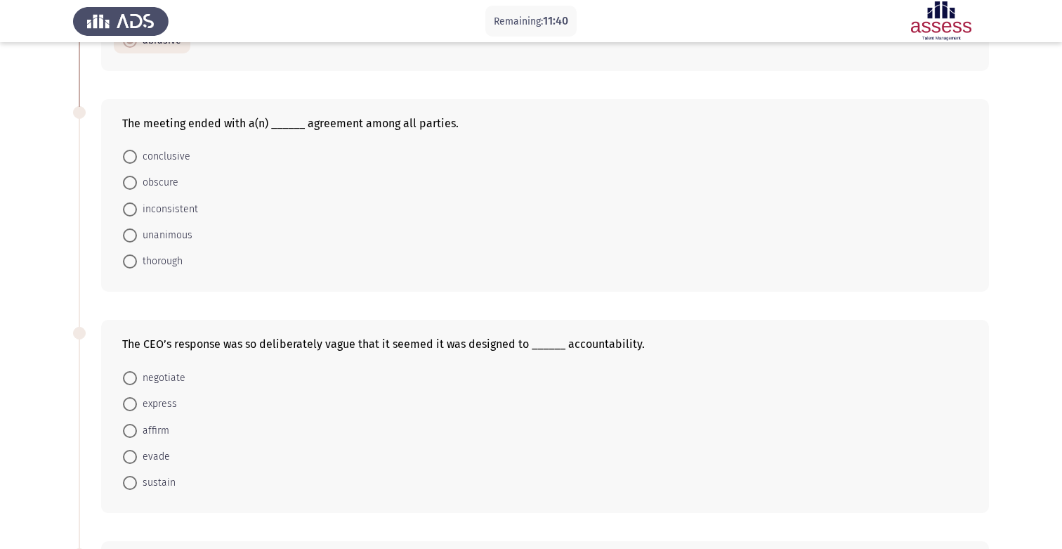
scroll to position [452, 0]
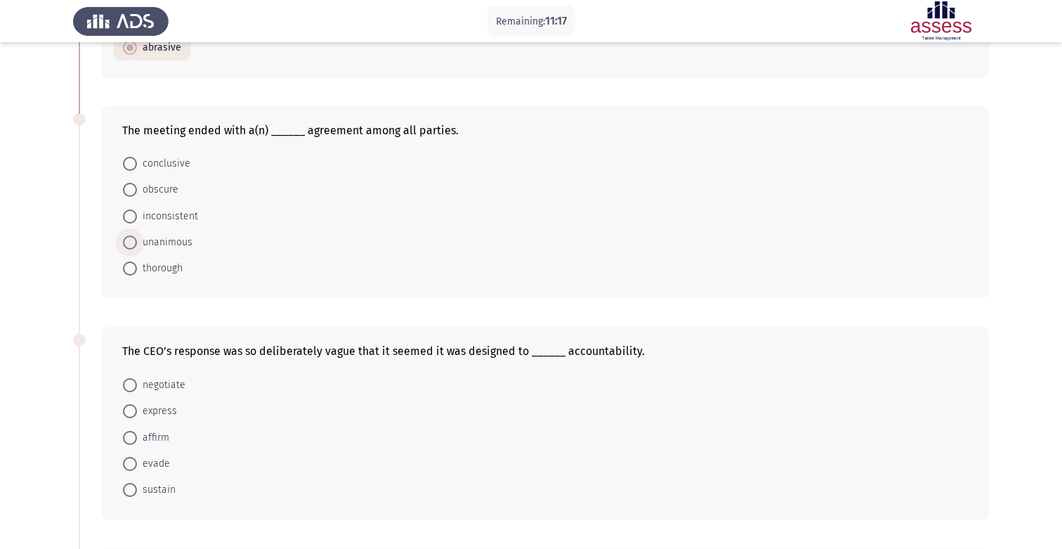
click at [188, 244] on span "unanimous" at bounding box center [164, 242] width 55 height 17
click at [137, 244] on input "unanimous" at bounding box center [130, 242] width 14 height 14
radio input "true"
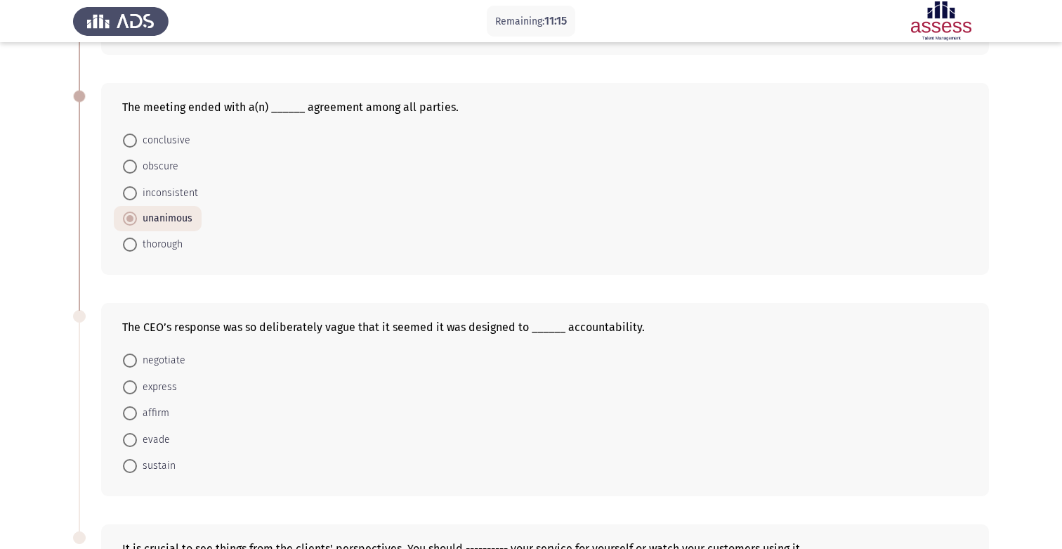
scroll to position [485, 0]
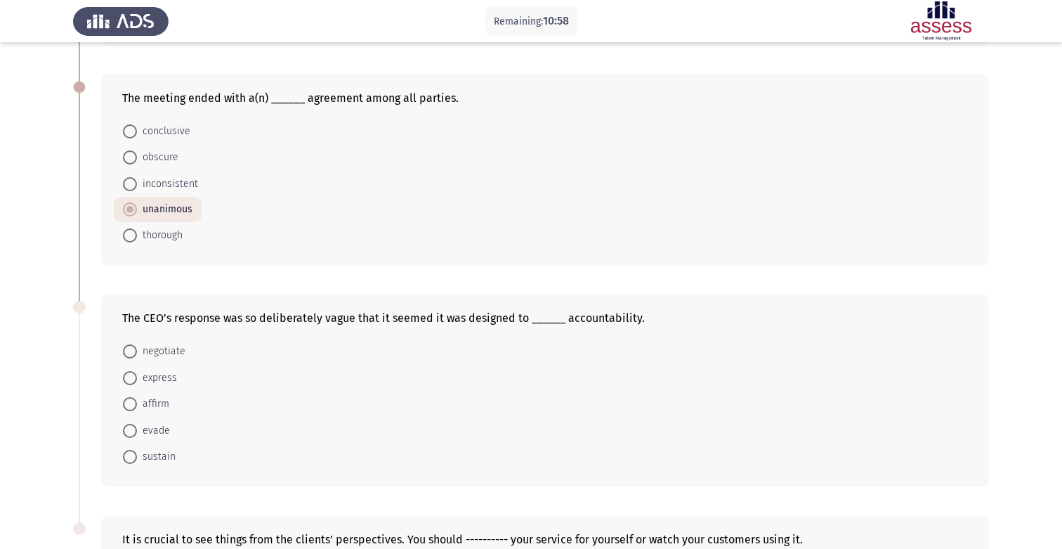
click at [166, 428] on span "evade" at bounding box center [153, 430] width 33 height 17
click at [137, 428] on input "evade" at bounding box center [130, 431] width 14 height 14
radio input "true"
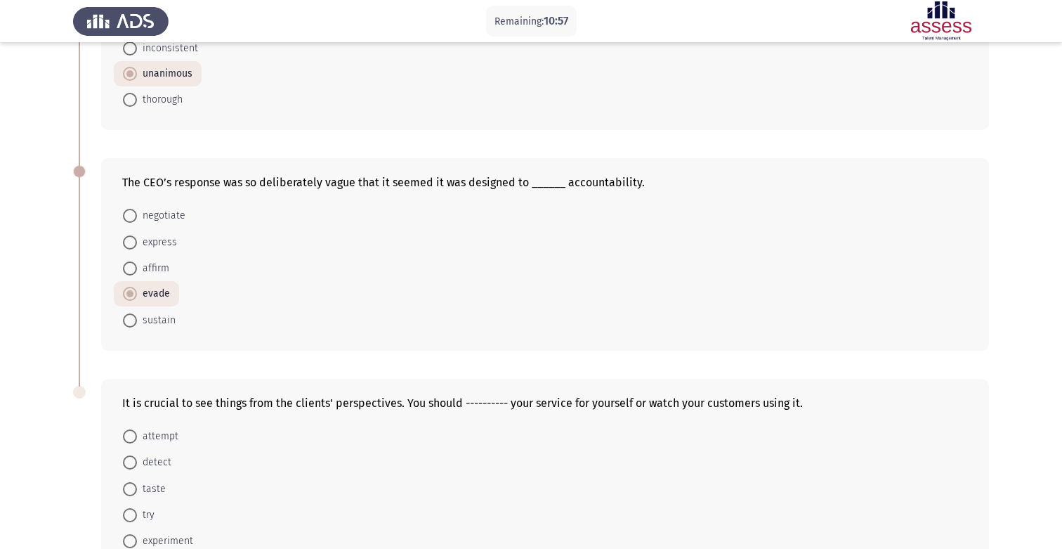
scroll to position [713, 0]
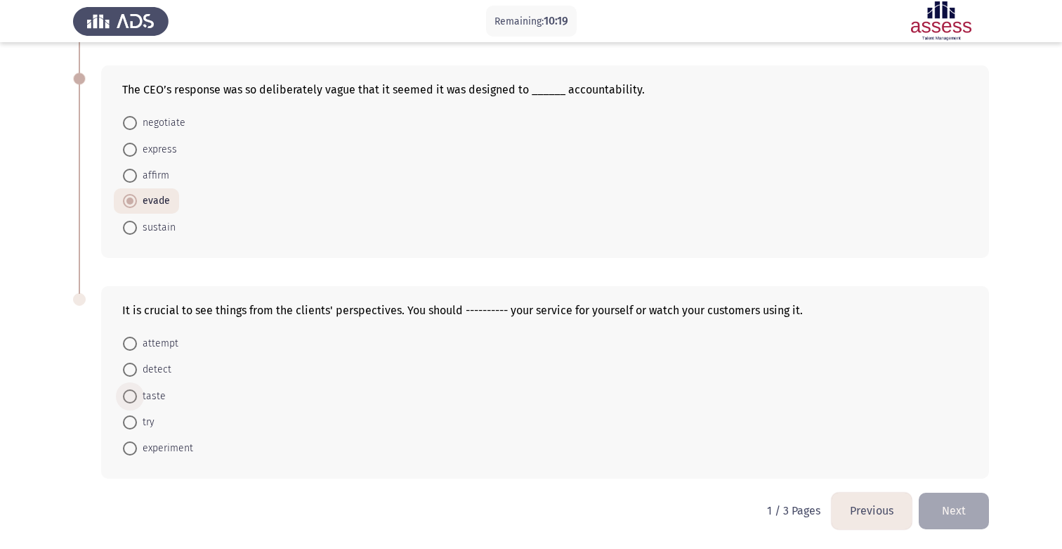
click at [163, 395] on span "taste" at bounding box center [151, 396] width 29 height 17
click at [137, 395] on input "taste" at bounding box center [130, 396] width 14 height 14
radio input "true"
click at [149, 421] on span "try" at bounding box center [146, 422] width 18 height 17
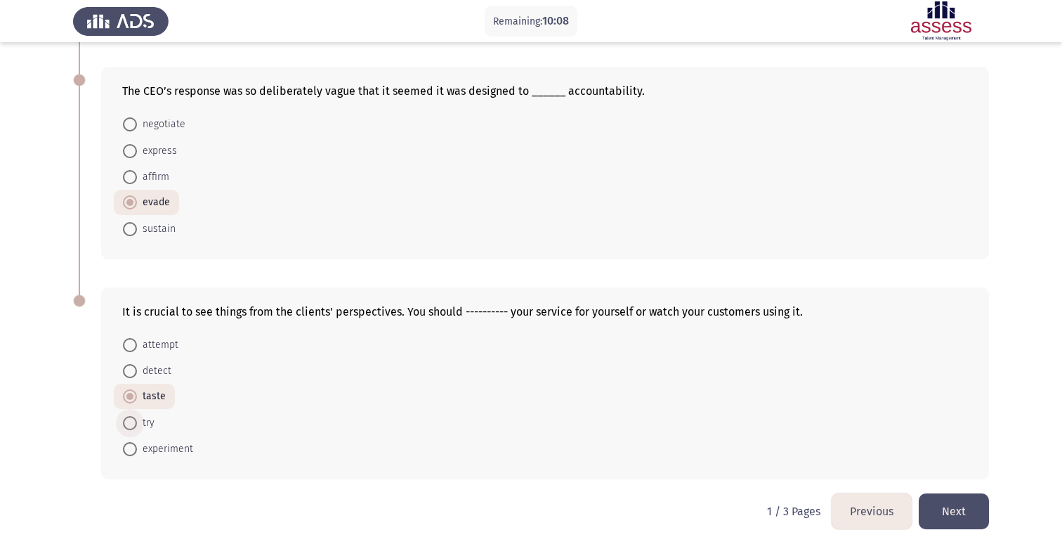
click at [137, 421] on input "try" at bounding box center [130, 423] width 14 height 14
radio input "true"
click at [945, 513] on button "Next" at bounding box center [954, 511] width 70 height 36
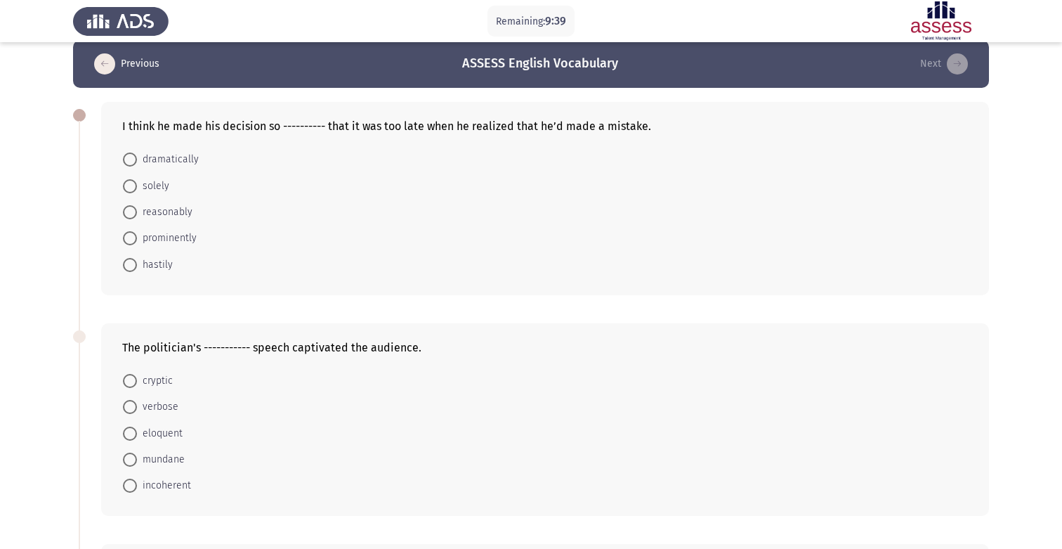
scroll to position [27, 0]
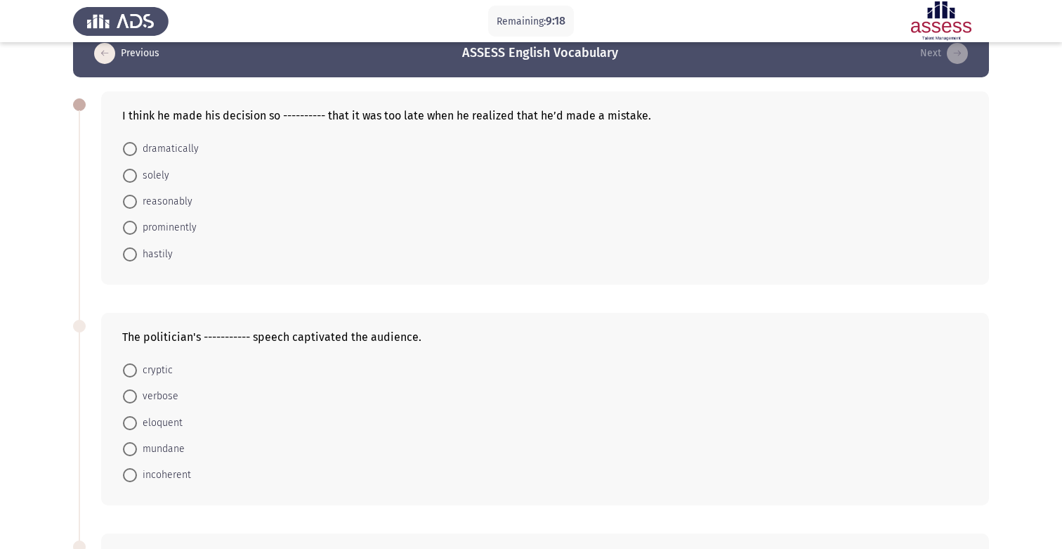
click at [166, 251] on span "hastily" at bounding box center [155, 254] width 36 height 17
click at [137, 251] on input "hastily" at bounding box center [130, 254] width 14 height 14
radio input "true"
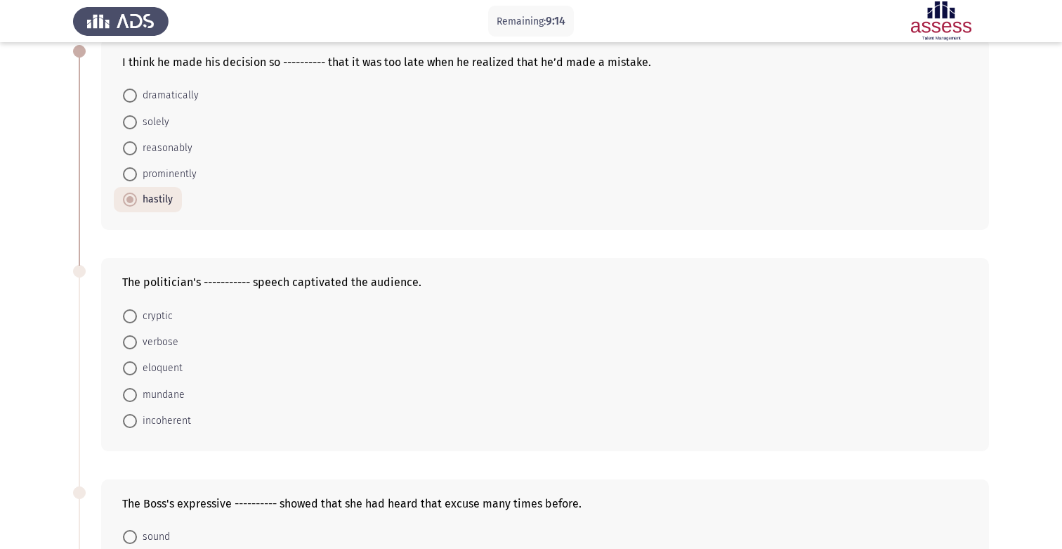
scroll to position [93, 0]
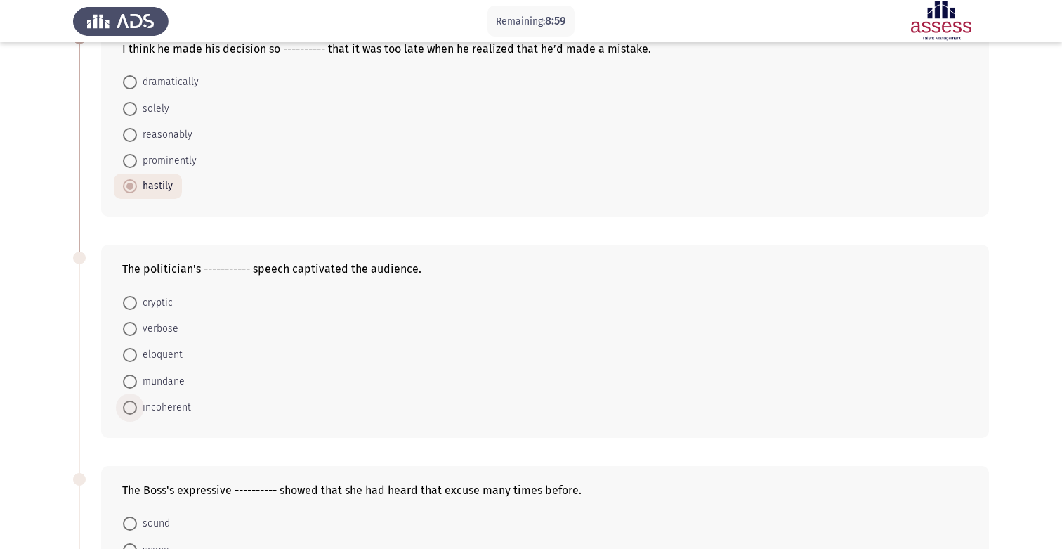
click at [185, 407] on span "incoherent" at bounding box center [164, 407] width 54 height 17
click at [137, 407] on input "incoherent" at bounding box center [130, 407] width 14 height 14
radio input "true"
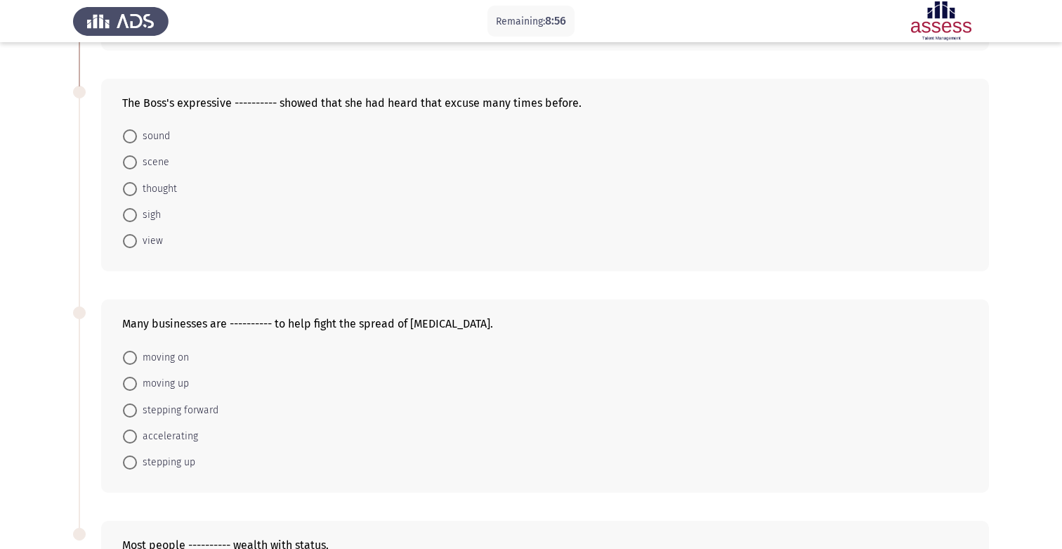
scroll to position [468, 0]
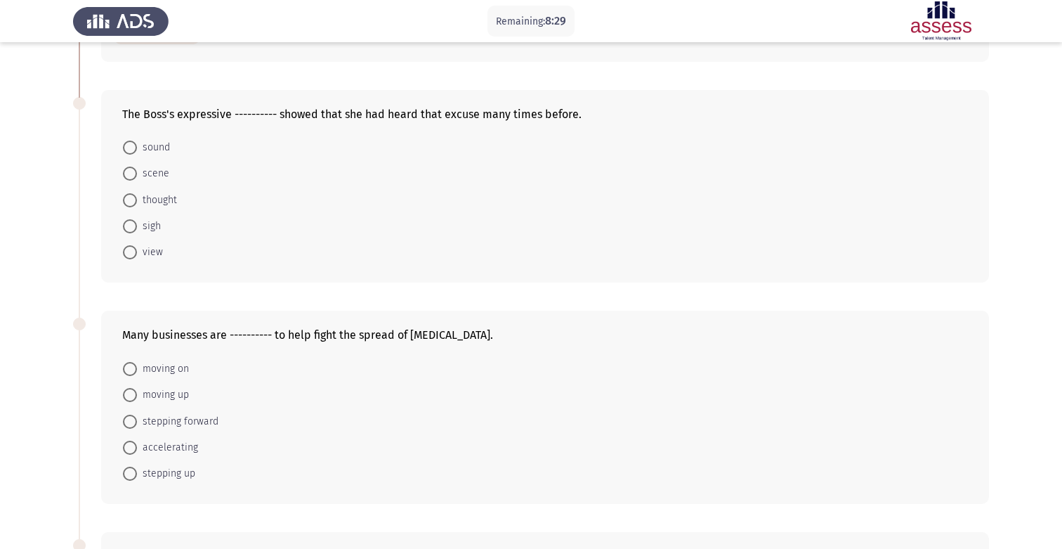
click at [155, 223] on span "sigh" at bounding box center [149, 226] width 24 height 17
click at [137, 223] on input "sigh" at bounding box center [130, 226] width 14 height 14
radio input "true"
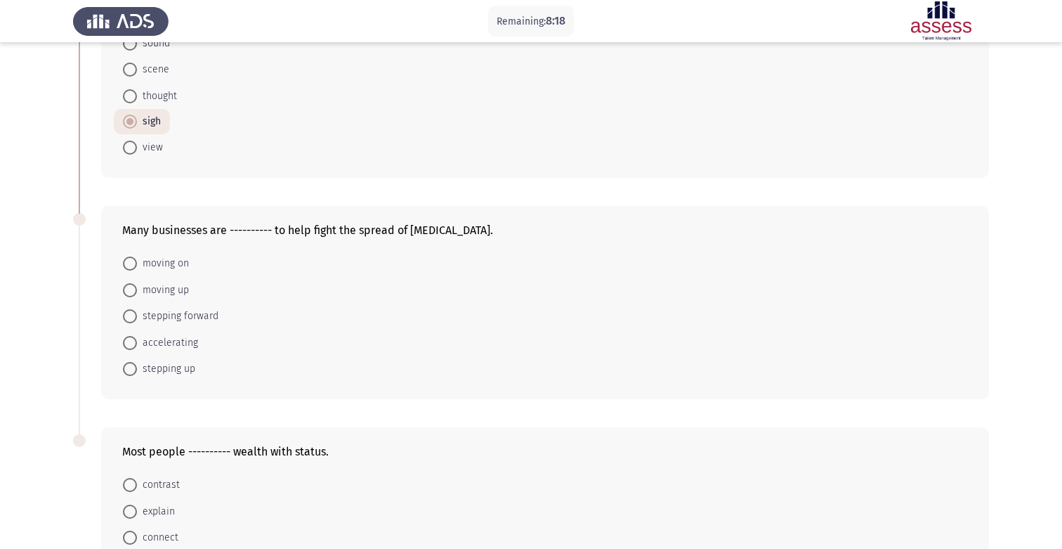
scroll to position [575, 0]
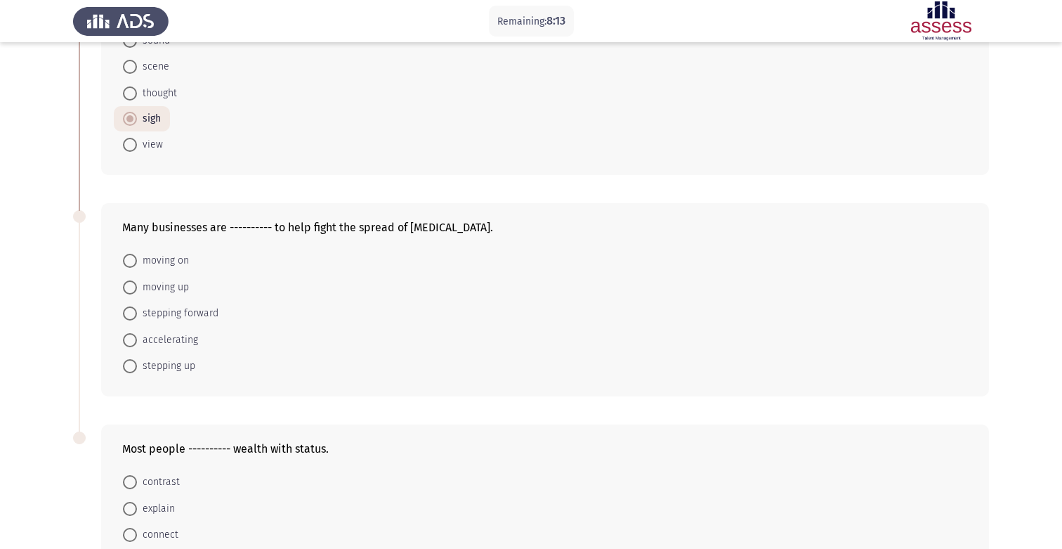
click at [174, 370] on span "stepping up" at bounding box center [166, 365] width 58 height 17
click at [137, 370] on input "stepping up" at bounding box center [130, 366] width 14 height 14
radio input "true"
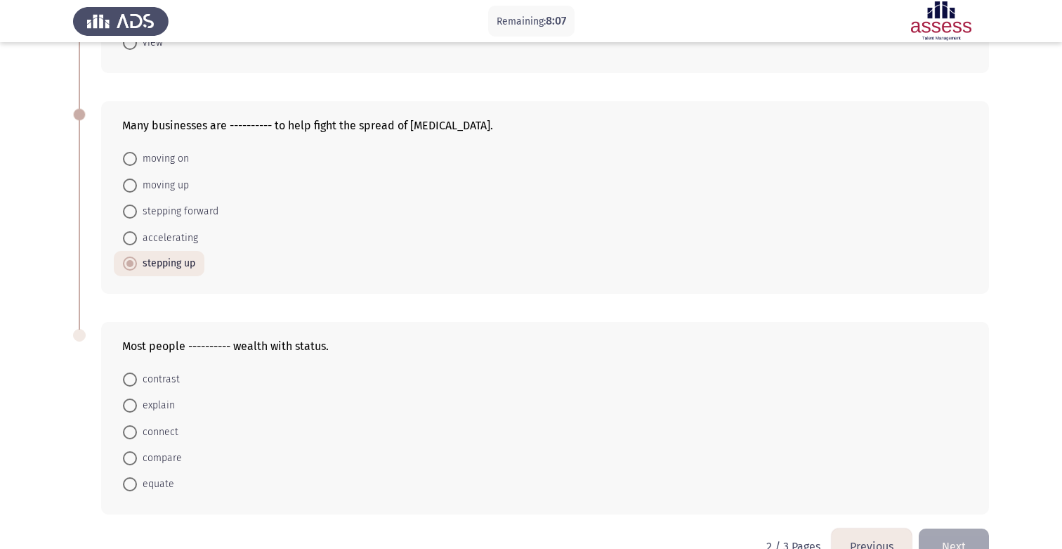
scroll to position [713, 0]
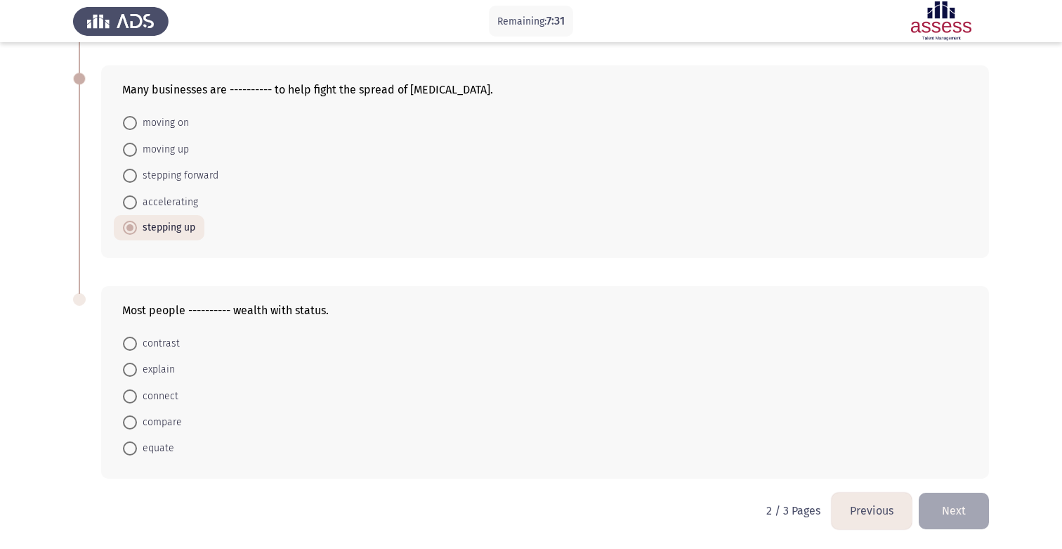
click at [167, 447] on span "equate" at bounding box center [155, 448] width 37 height 17
click at [137, 447] on input "equate" at bounding box center [130, 448] width 14 height 14
radio input "true"
click at [958, 511] on button "Next" at bounding box center [954, 511] width 70 height 36
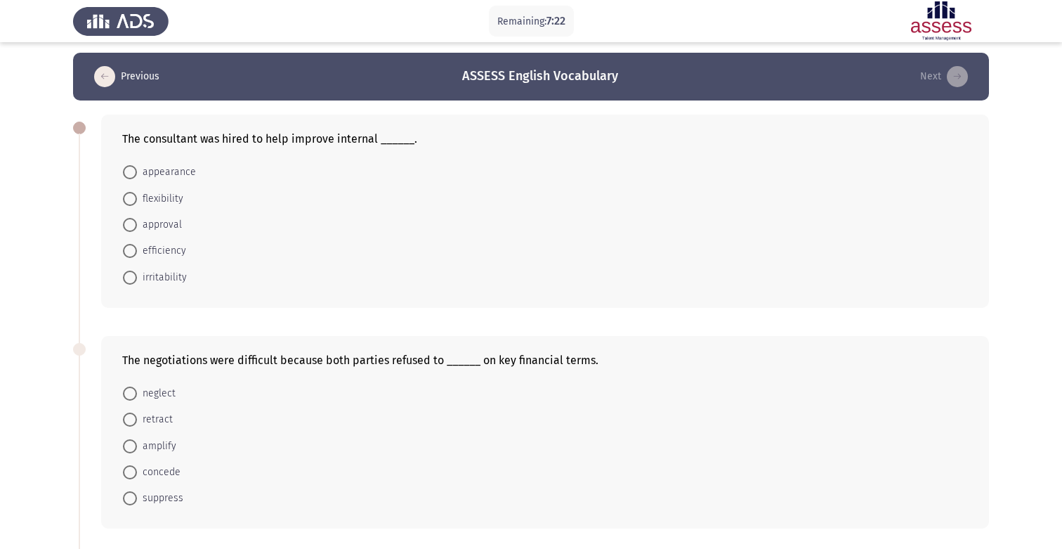
scroll to position [12, 0]
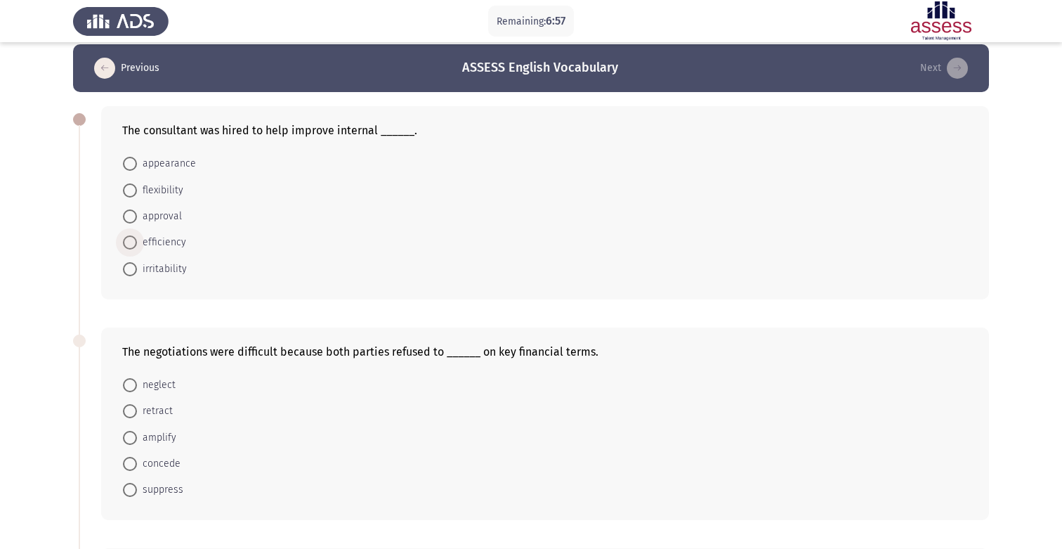
click at [166, 247] on span "efficiency" at bounding box center [161, 242] width 49 height 17
click at [137, 247] on input "efficiency" at bounding box center [130, 242] width 14 height 14
radio input "true"
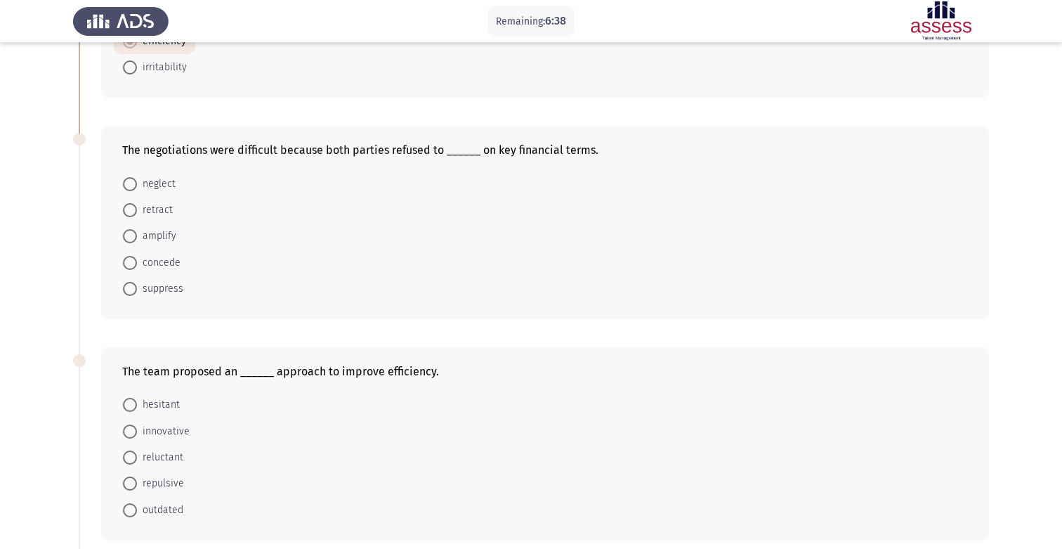
scroll to position [206, 0]
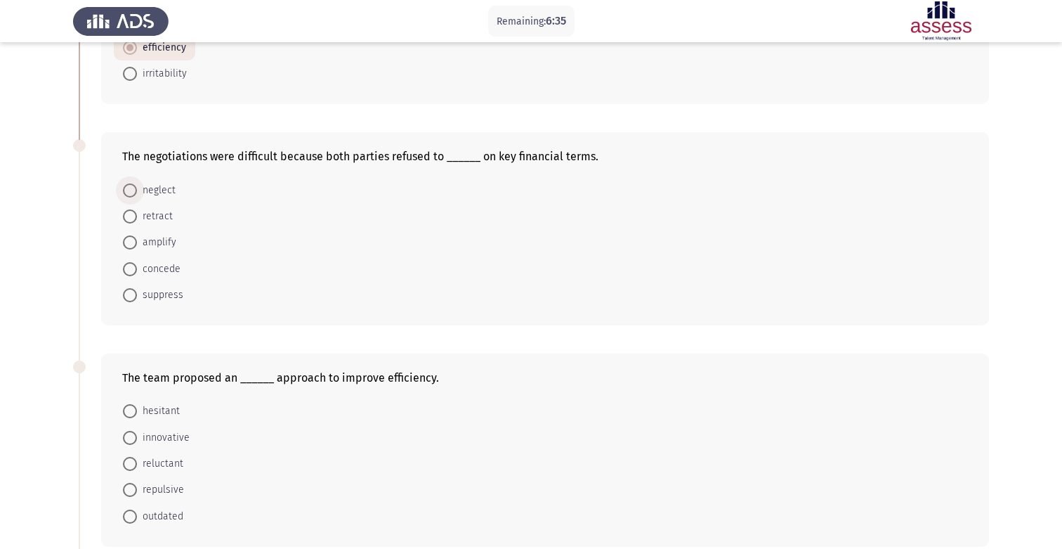
click at [130, 189] on span at bounding box center [130, 190] width 14 height 14
click at [130, 189] on input "neglect" at bounding box center [130, 190] width 14 height 14
radio input "true"
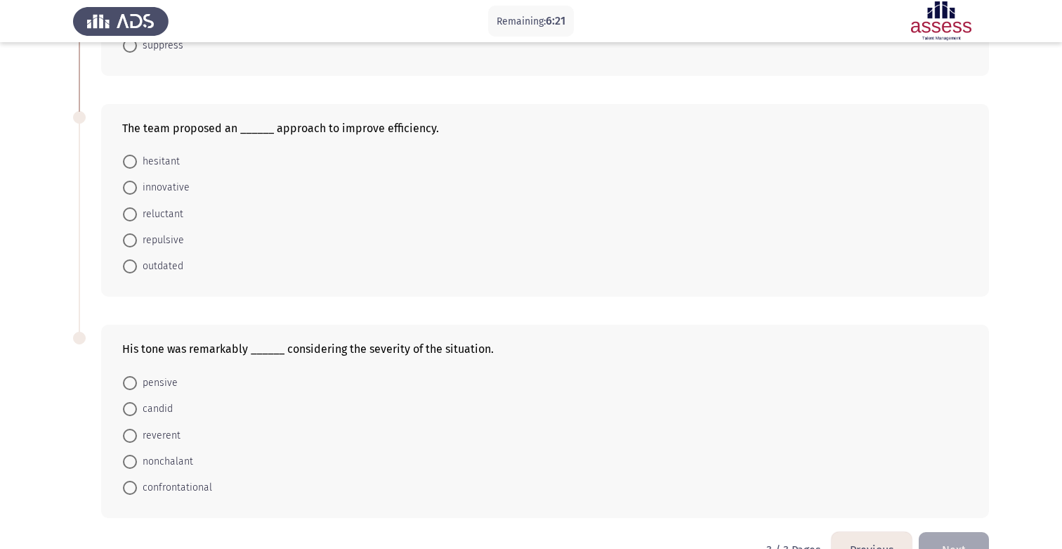
scroll to position [451, 0]
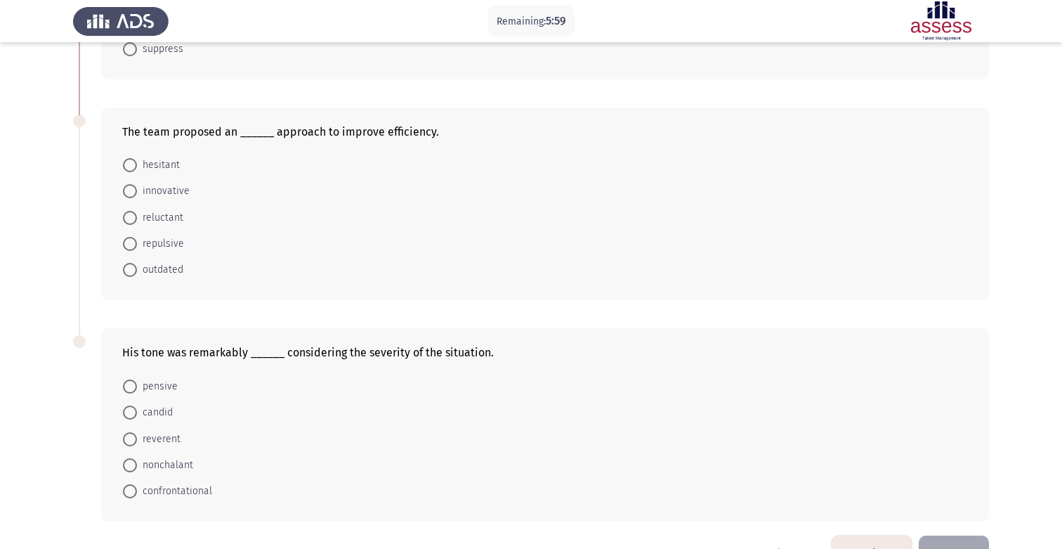
click at [164, 191] on span "innovative" at bounding box center [163, 191] width 53 height 17
click at [137, 191] on input "innovative" at bounding box center [130, 191] width 14 height 14
radio input "true"
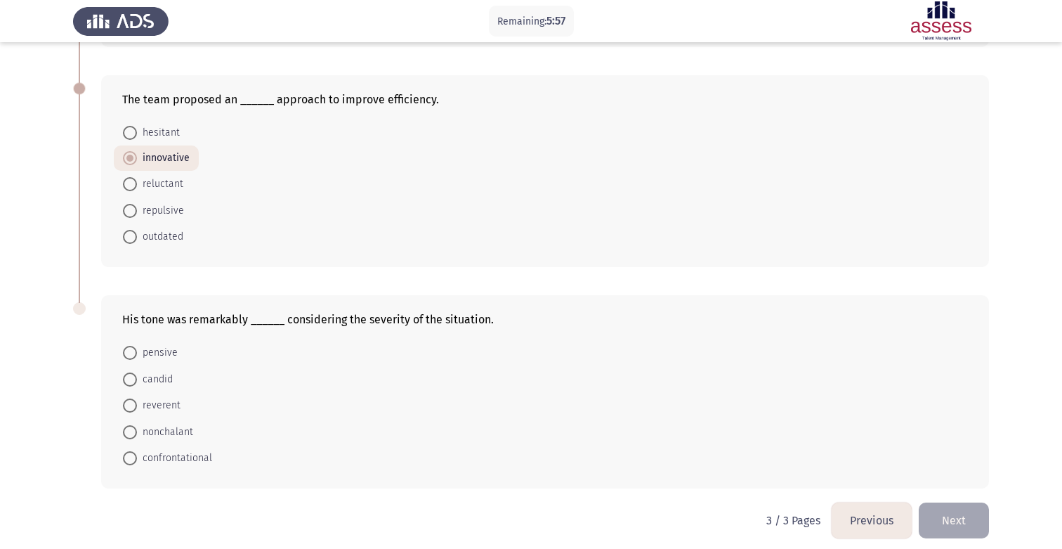
scroll to position [492, 0]
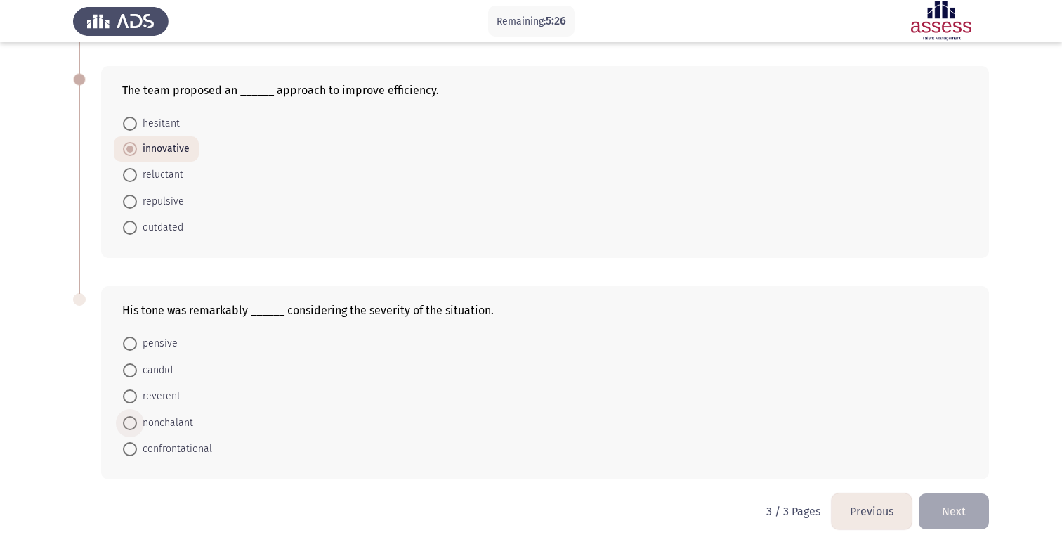
click at [174, 417] on span "nonchalant" at bounding box center [165, 422] width 56 height 17
click at [137, 417] on input "nonchalant" at bounding box center [130, 423] width 14 height 14
radio input "true"
click at [947, 503] on button "Next" at bounding box center [954, 511] width 70 height 36
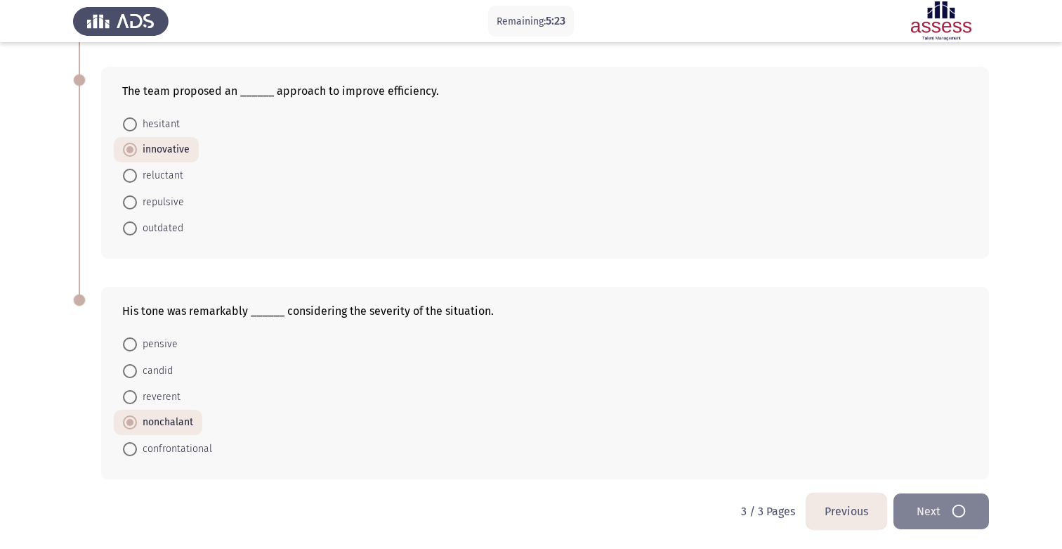
scroll to position [0, 0]
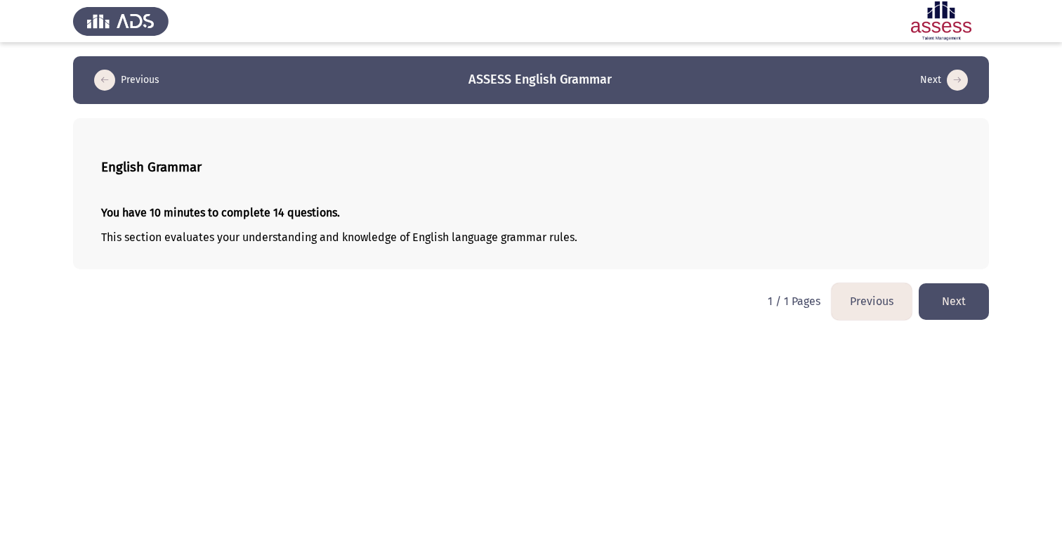
click at [973, 296] on button "Next" at bounding box center [954, 301] width 70 height 36
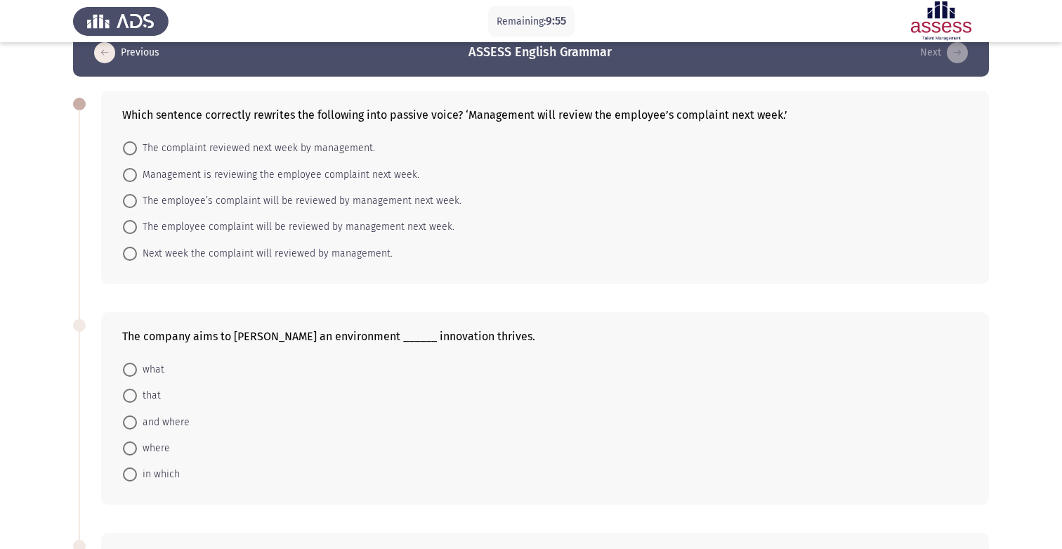
scroll to position [41, 0]
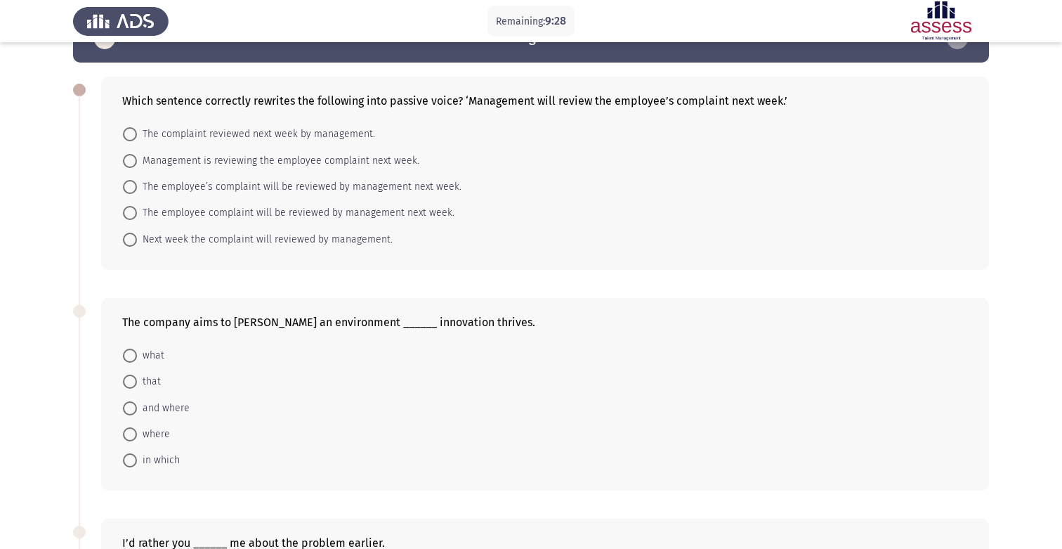
click at [322, 215] on span "The employee complaint will be reviewed by management next week." at bounding box center [295, 212] width 317 height 17
click at [137, 215] on input "The employee complaint will be reviewed by management next week." at bounding box center [130, 213] width 14 height 14
radio input "true"
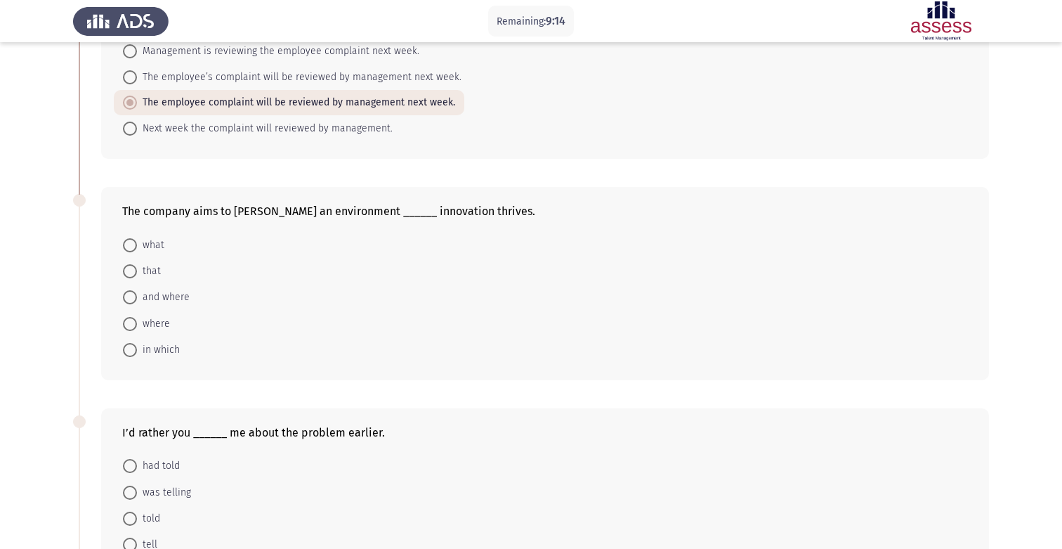
scroll to position [189, 0]
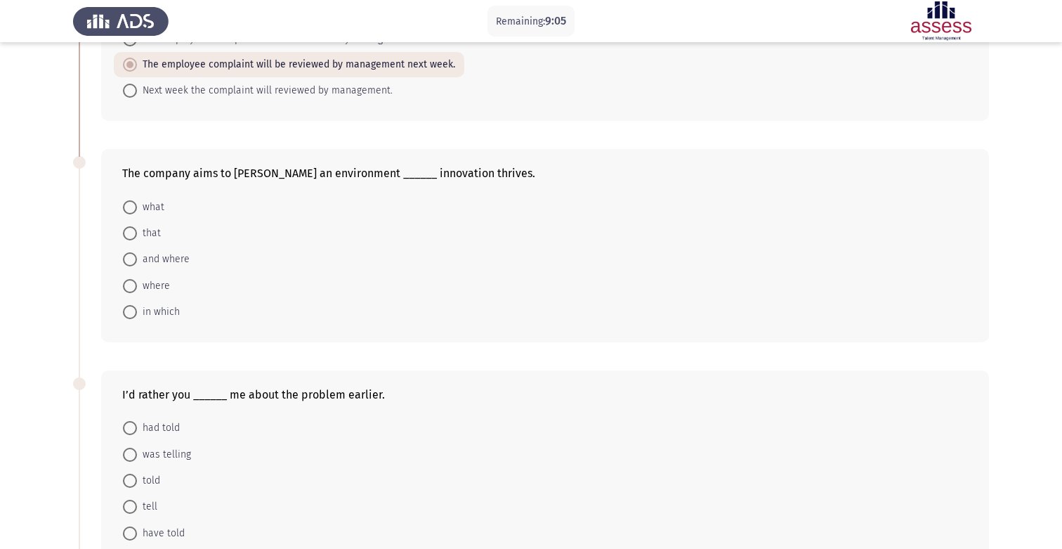
click at [151, 285] on span "where" at bounding box center [153, 285] width 33 height 17
click at [137, 285] on input "where" at bounding box center [130, 286] width 14 height 14
radio input "true"
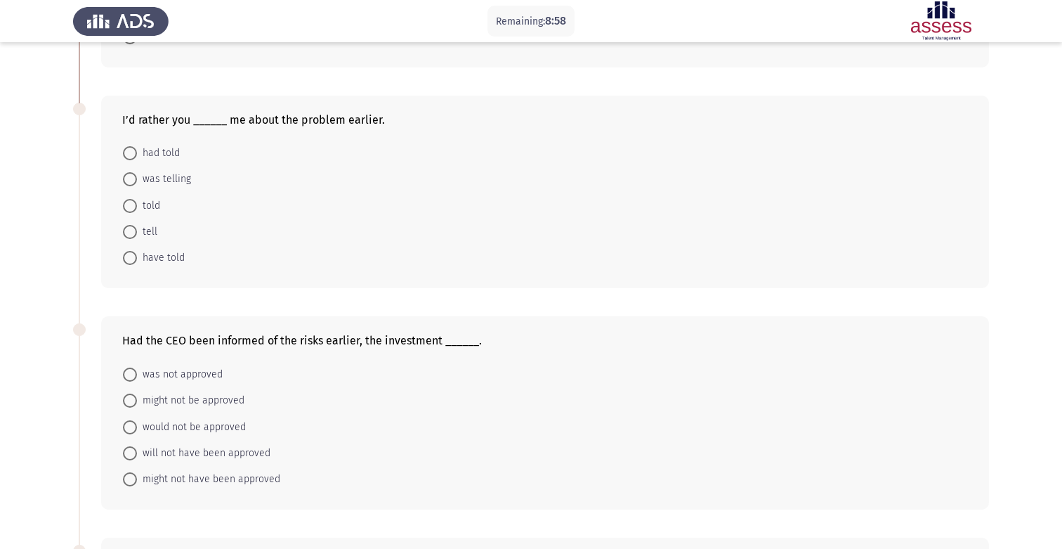
scroll to position [464, 0]
click at [173, 153] on span "had told" at bounding box center [158, 151] width 43 height 17
click at [137, 153] on input "had told" at bounding box center [130, 152] width 14 height 14
radio input "true"
click at [256, 480] on span "might not have been approved" at bounding box center [208, 476] width 143 height 17
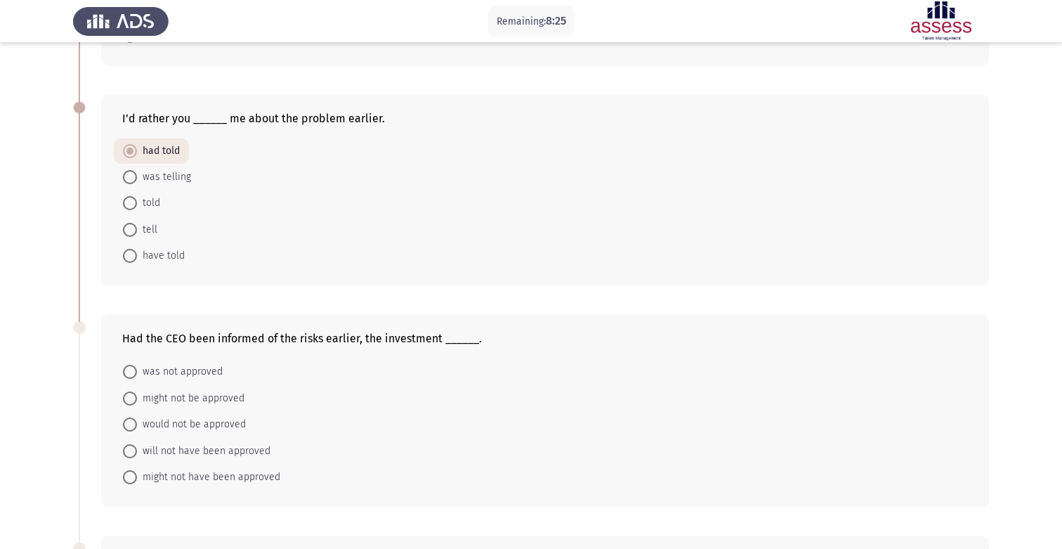
click at [137, 480] on input "might not have been approved" at bounding box center [130, 477] width 14 height 14
radio input "true"
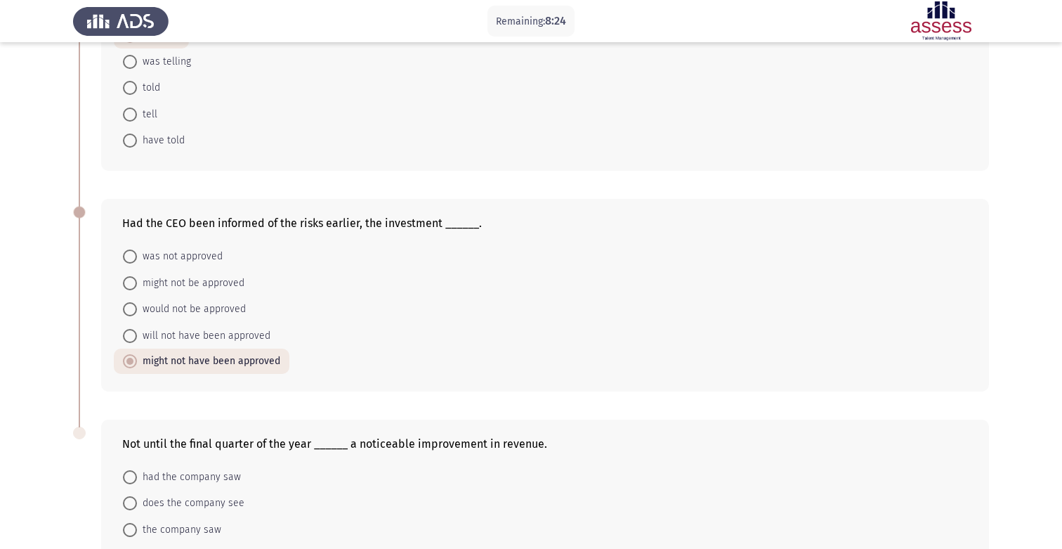
scroll to position [713, 0]
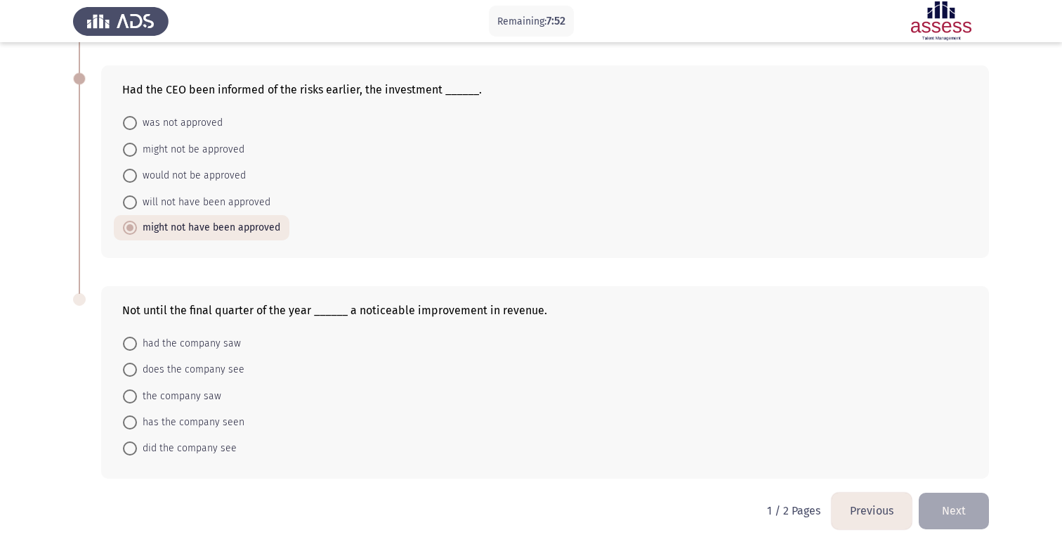
click at [217, 445] on span "did the company see" at bounding box center [187, 448] width 100 height 17
click at [137, 445] on input "did the company see" at bounding box center [130, 448] width 14 height 14
radio input "true"
click at [945, 518] on button "Next" at bounding box center [954, 511] width 70 height 36
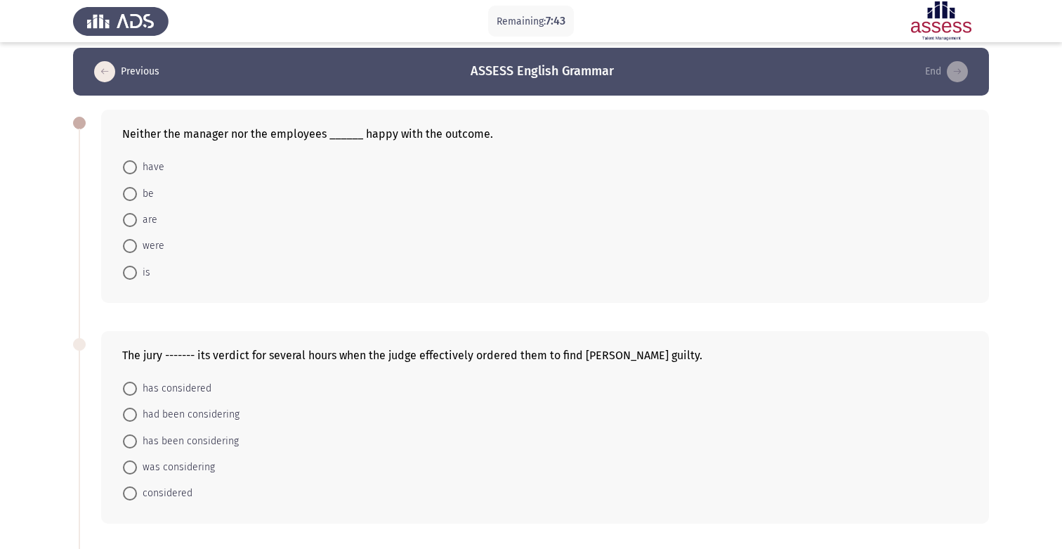
scroll to position [0, 0]
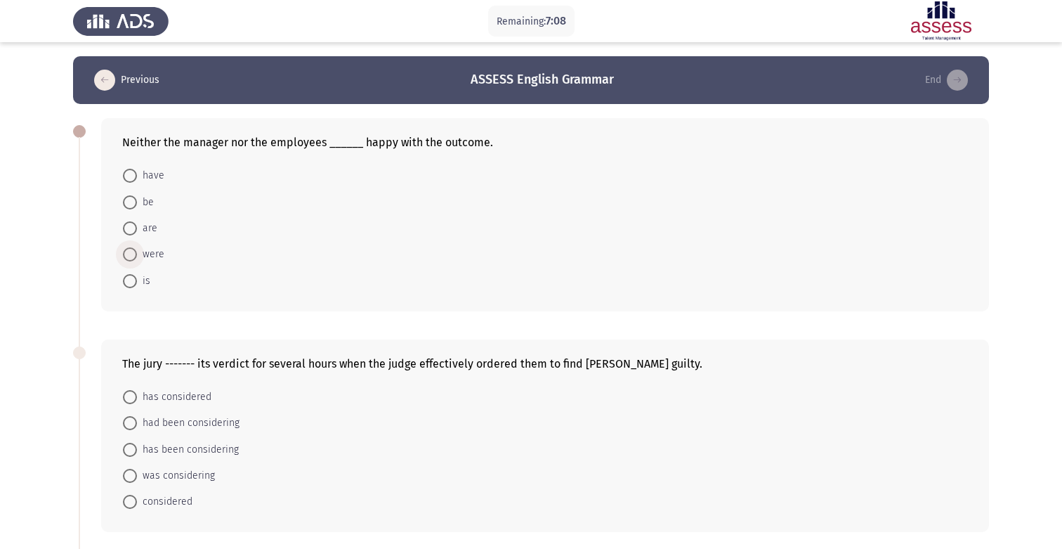
click at [161, 253] on span "were" at bounding box center [150, 254] width 27 height 17
click at [137, 253] on input "were" at bounding box center [130, 254] width 14 height 14
radio input "true"
click at [212, 425] on span "had been considering" at bounding box center [188, 422] width 103 height 17
click at [137, 425] on input "had been considering" at bounding box center [130, 422] width 14 height 14
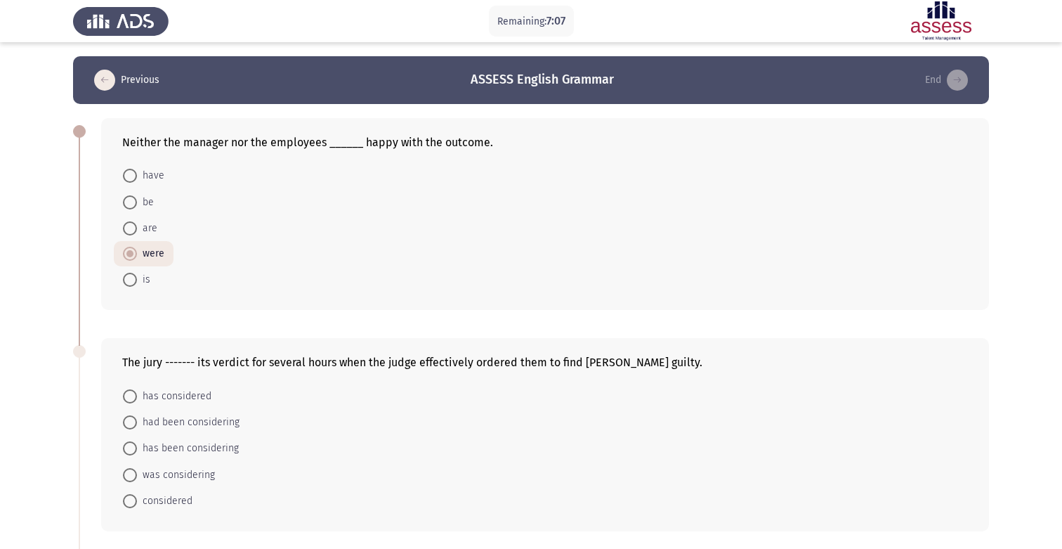
radio input "true"
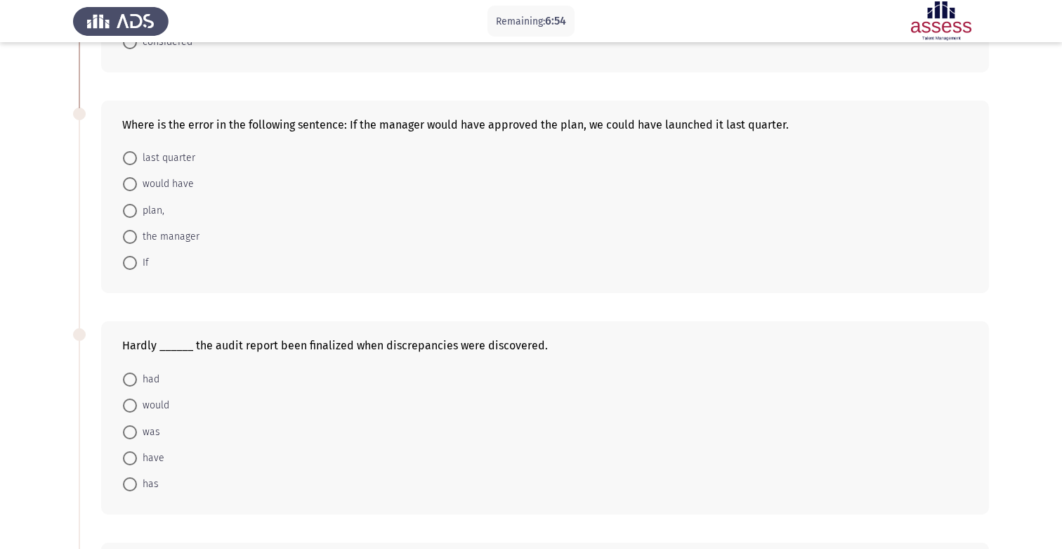
scroll to position [444, 0]
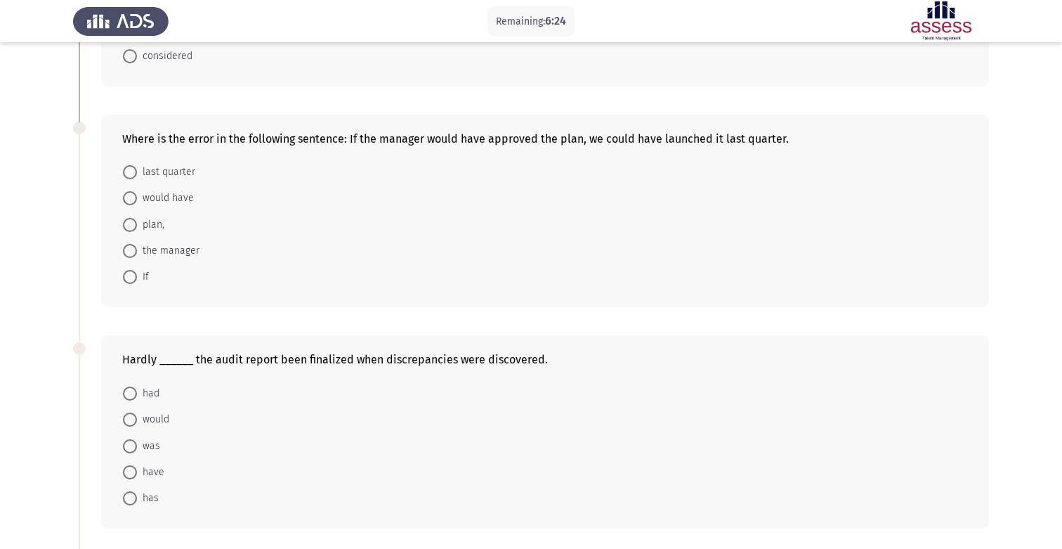
click at [147, 396] on span "had" at bounding box center [148, 393] width 22 height 17
click at [137, 396] on input "had" at bounding box center [130, 393] width 14 height 14
radio input "true"
click at [145, 195] on span "would have" at bounding box center [165, 198] width 57 height 17
click at [137, 195] on input "would have" at bounding box center [130, 198] width 14 height 14
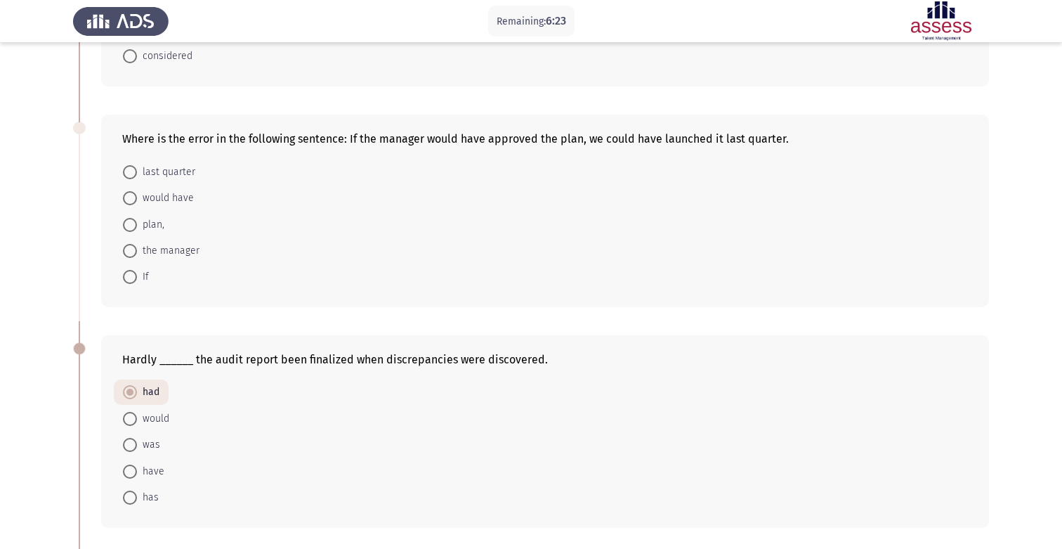
radio input "true"
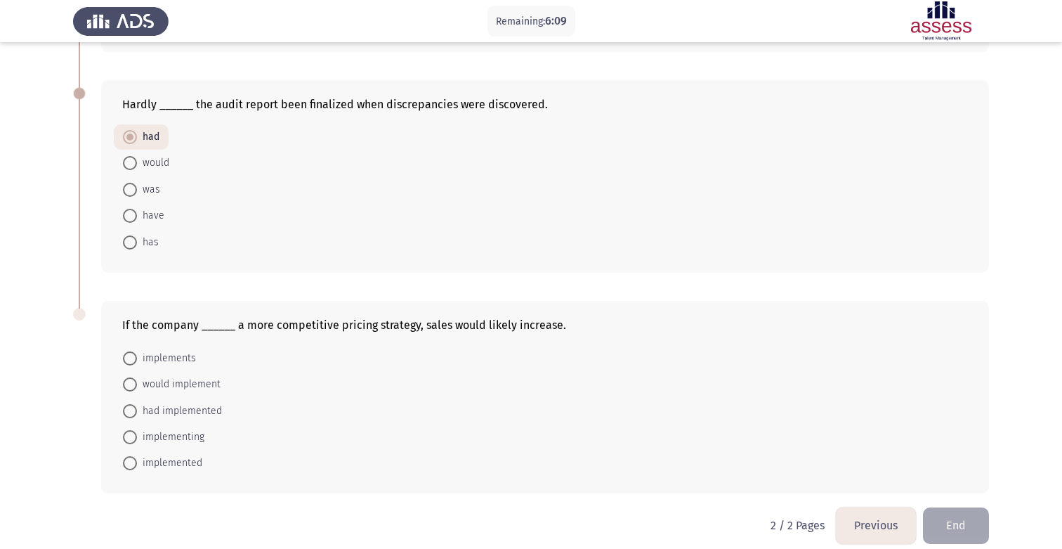
scroll to position [713, 0]
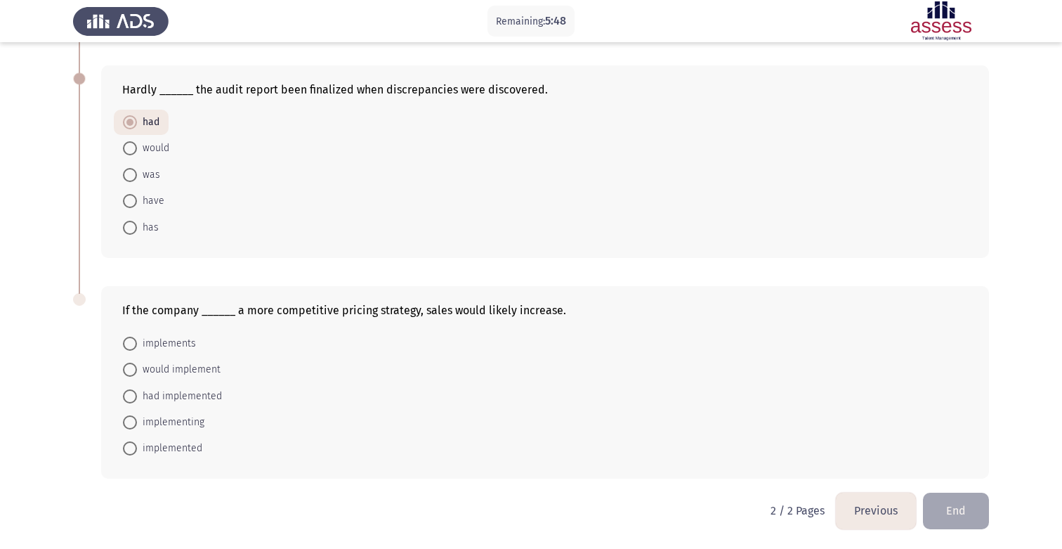
click at [174, 450] on span "implemented" at bounding box center [169, 448] width 65 height 17
click at [137, 450] on input "implemented" at bounding box center [130, 448] width 14 height 14
radio input "true"
click at [947, 504] on button "End" at bounding box center [956, 511] width 66 height 36
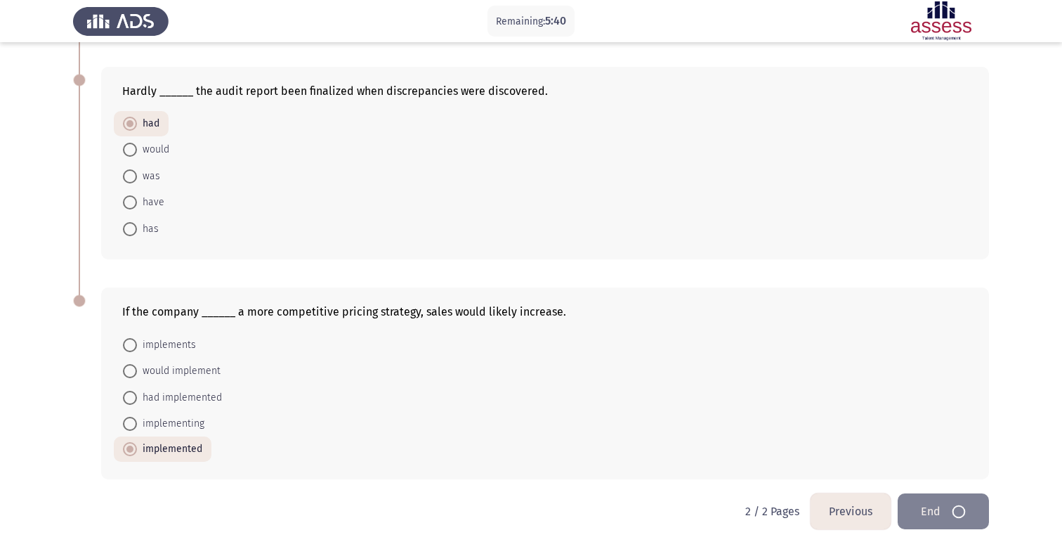
scroll to position [0, 0]
